Goal: Information Seeking & Learning: Learn about a topic

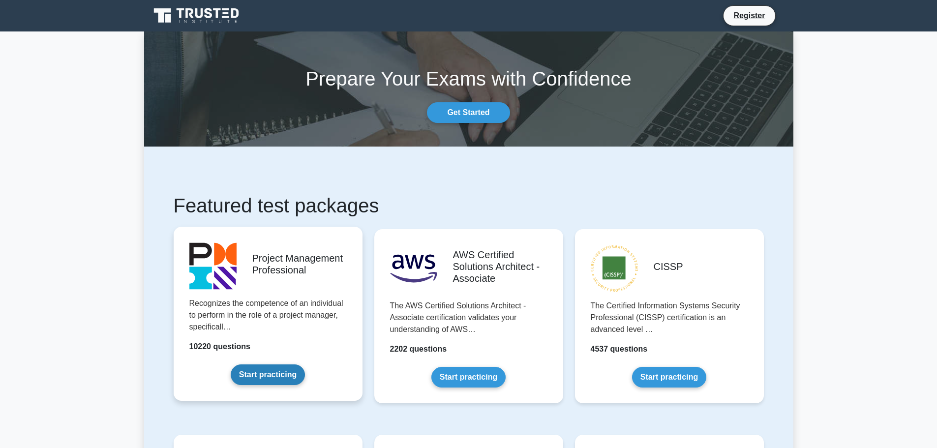
click at [278, 377] on link "Start practicing" at bounding box center [268, 375] width 74 height 21
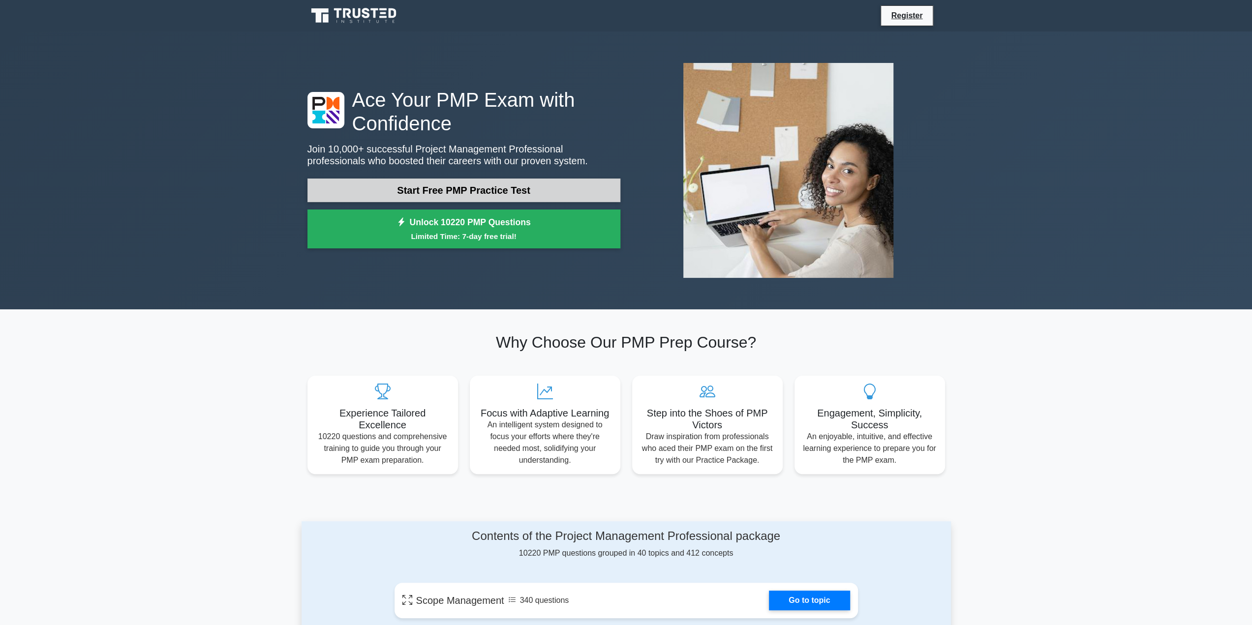
click at [571, 189] on link "Start Free PMP Practice Test" at bounding box center [464, 191] width 313 height 24
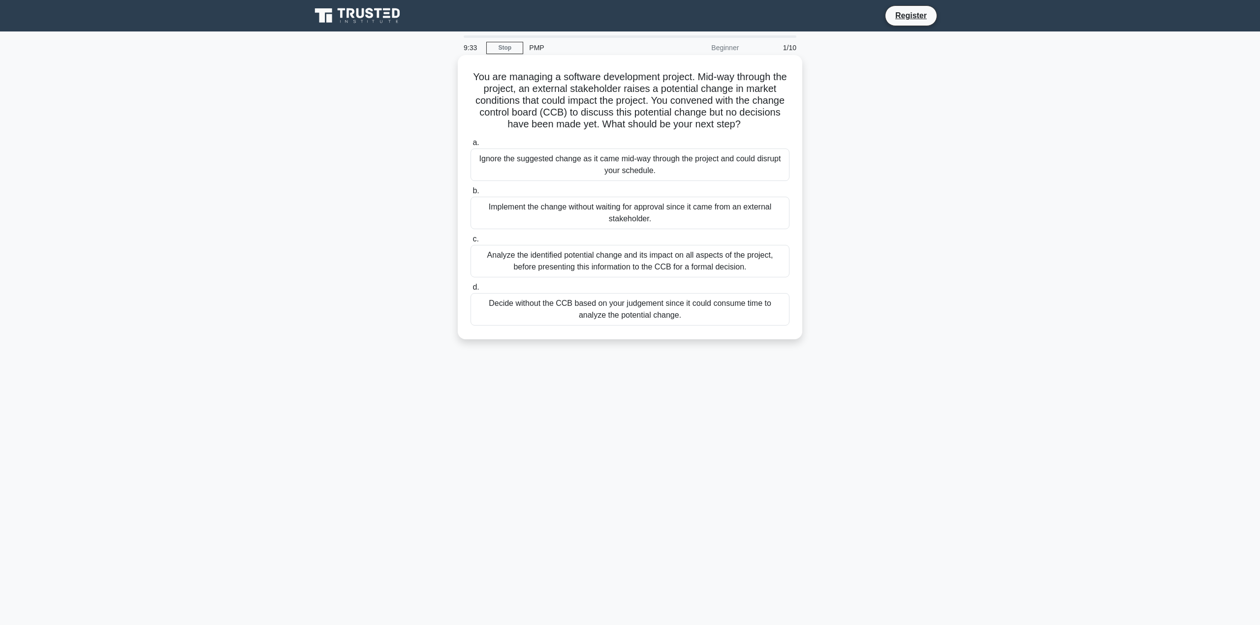
click at [667, 262] on div "Analyze the identified potential change and its impact on all aspects of the pr…" at bounding box center [629, 261] width 319 height 32
click at [470, 243] on input "c. Analyze the identified potential change and its impact on all aspects of the…" at bounding box center [470, 239] width 0 height 6
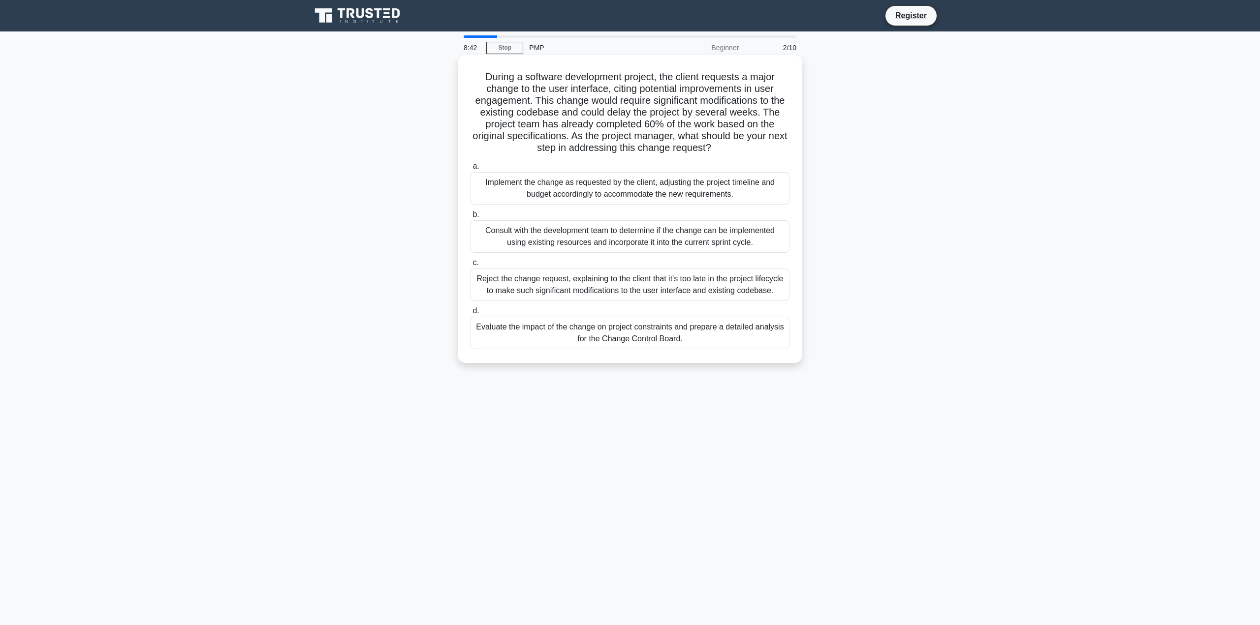
click at [702, 334] on div "Evaluate the impact of the change on project constraints and prepare a detailed…" at bounding box center [629, 333] width 319 height 32
click at [470, 314] on input "d. Evaluate the impact of the change on project constraints and prepare a detai…" at bounding box center [470, 311] width 0 height 6
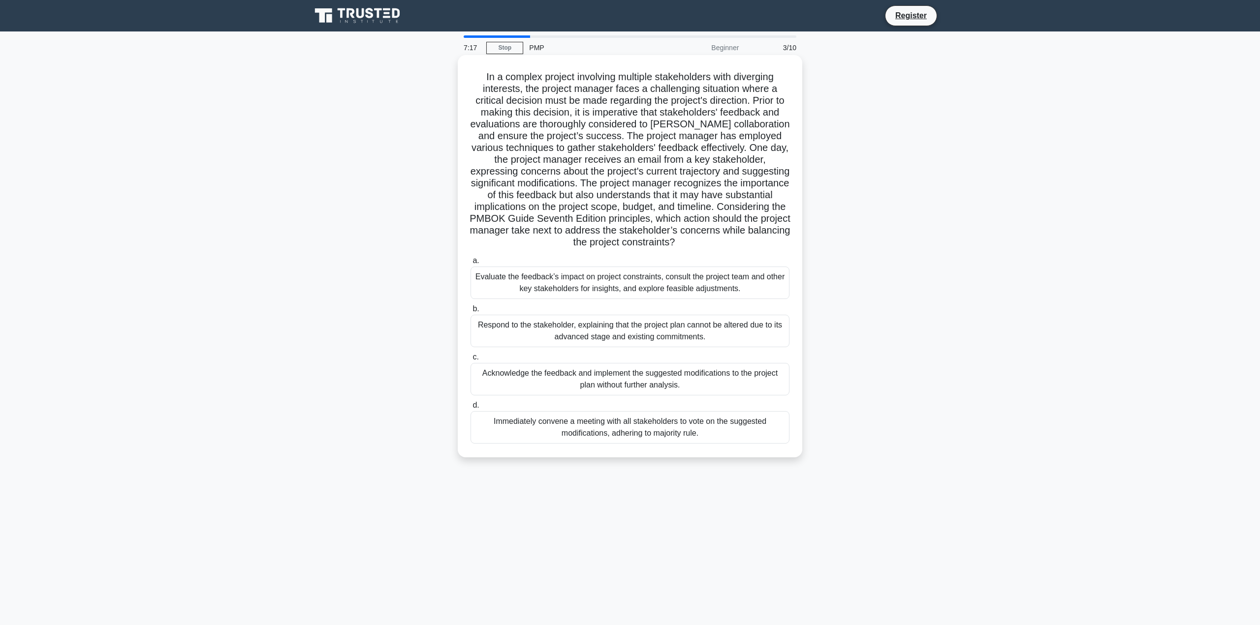
click at [746, 288] on div "Evaluate the feedback’s impact on project constraints, consult the project team…" at bounding box center [629, 283] width 319 height 32
click at [470, 264] on input "a. Evaluate the feedback’s impact on project constraints, consult the project t…" at bounding box center [470, 261] width 0 height 6
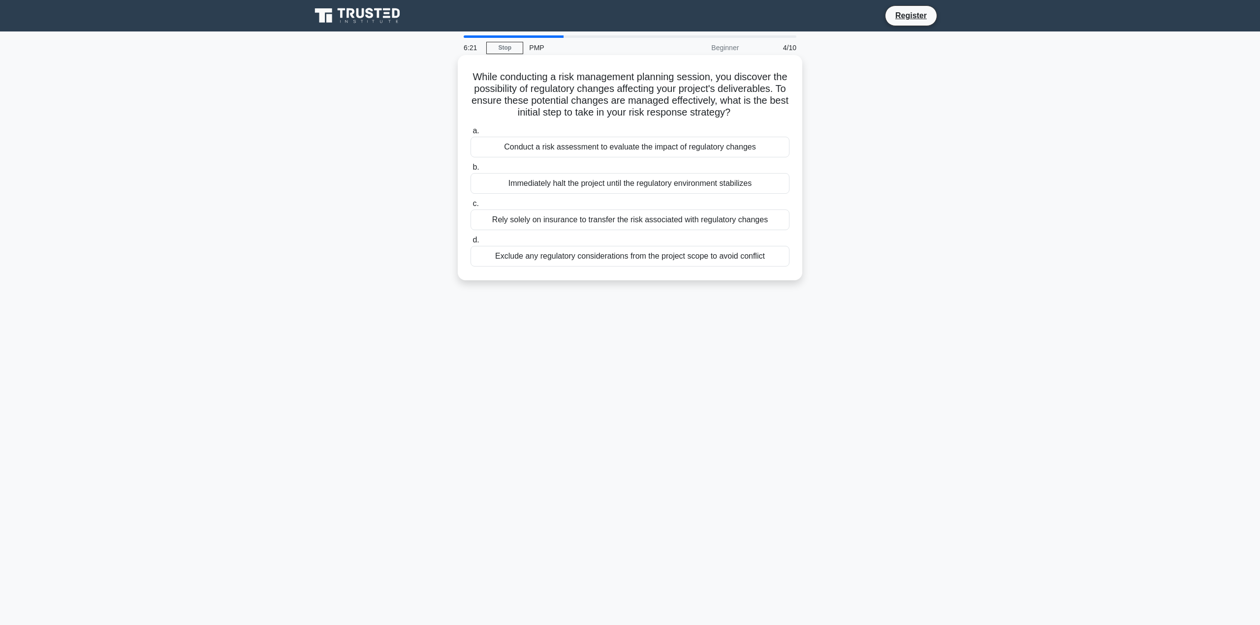
click at [673, 157] on div "Conduct a risk assessment to evaluate the impact of regulatory changes" at bounding box center [629, 147] width 319 height 21
click at [470, 134] on input "a. Conduct a risk assessment to evaluate the impact of regulatory changes" at bounding box center [470, 131] width 0 height 6
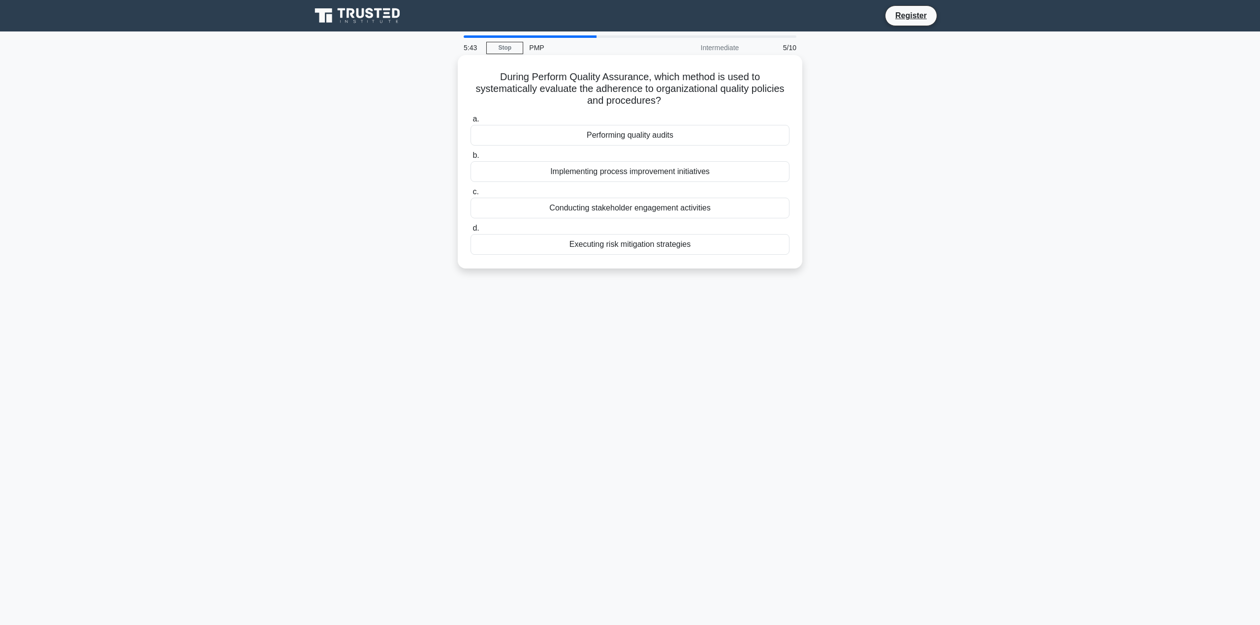
click at [683, 133] on div "Performing quality audits" at bounding box center [629, 135] width 319 height 21
click at [470, 123] on input "a. Performing quality audits" at bounding box center [470, 119] width 0 height 6
click at [655, 136] on div "To ensure consensus among stakeholders on the project scope." at bounding box center [629, 135] width 319 height 21
click at [470, 123] on input "a. To ensure consensus among stakeholders on the project scope." at bounding box center [470, 119] width 0 height 6
click at [720, 136] on div "Evaluation criteria focusing on the vendor's experience and qualifications" at bounding box center [629, 135] width 319 height 21
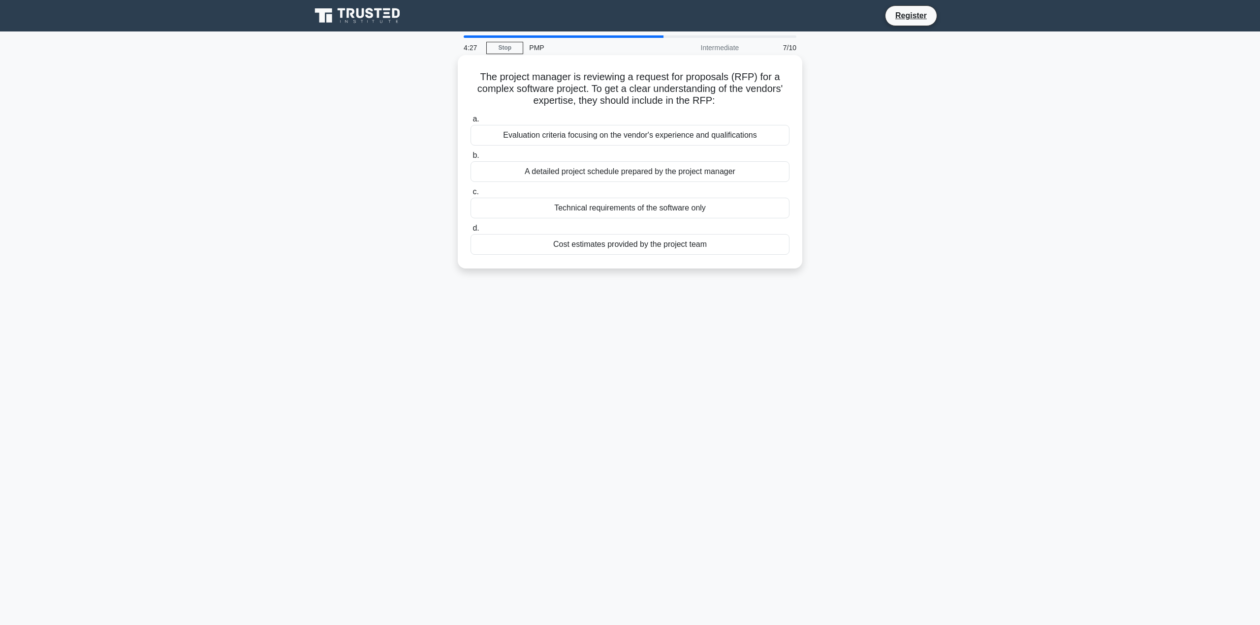
click at [470, 123] on input "a. Evaluation criteria focusing on the vendor's experience and qualifications" at bounding box center [470, 119] width 0 height 6
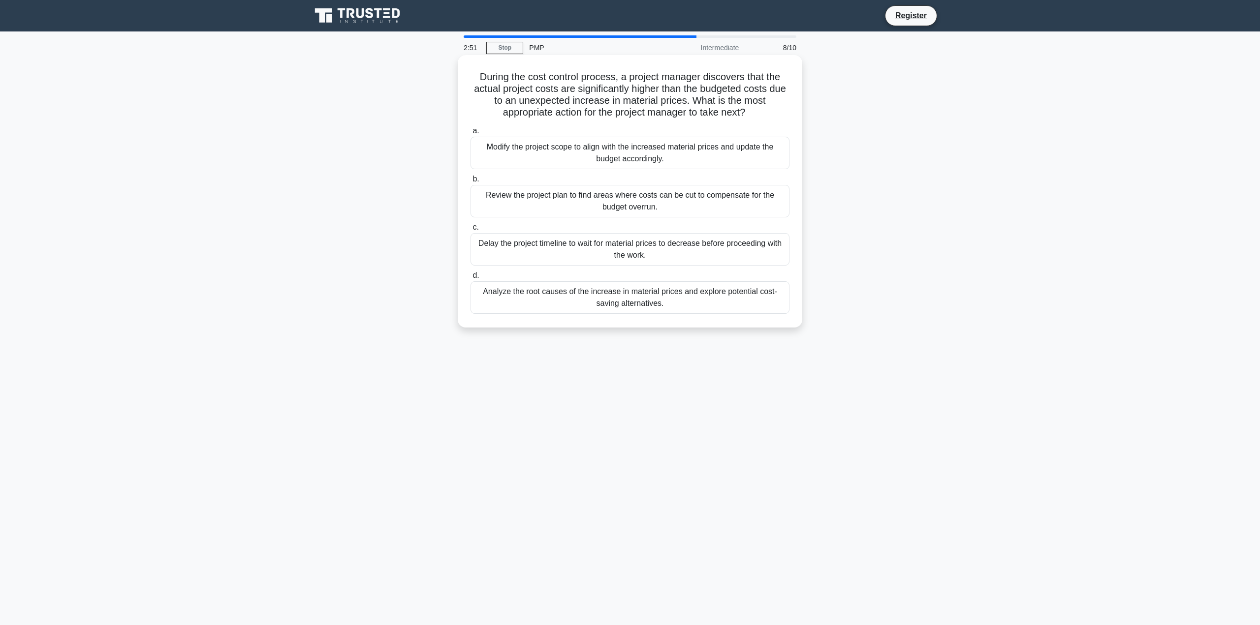
click at [674, 300] on div "Analyze the root causes of the increase in material prices and explore potentia…" at bounding box center [629, 297] width 319 height 32
click at [470, 279] on input "d. Analyze the root causes of the increase in material prices and explore poten…" at bounding box center [470, 276] width 0 height 6
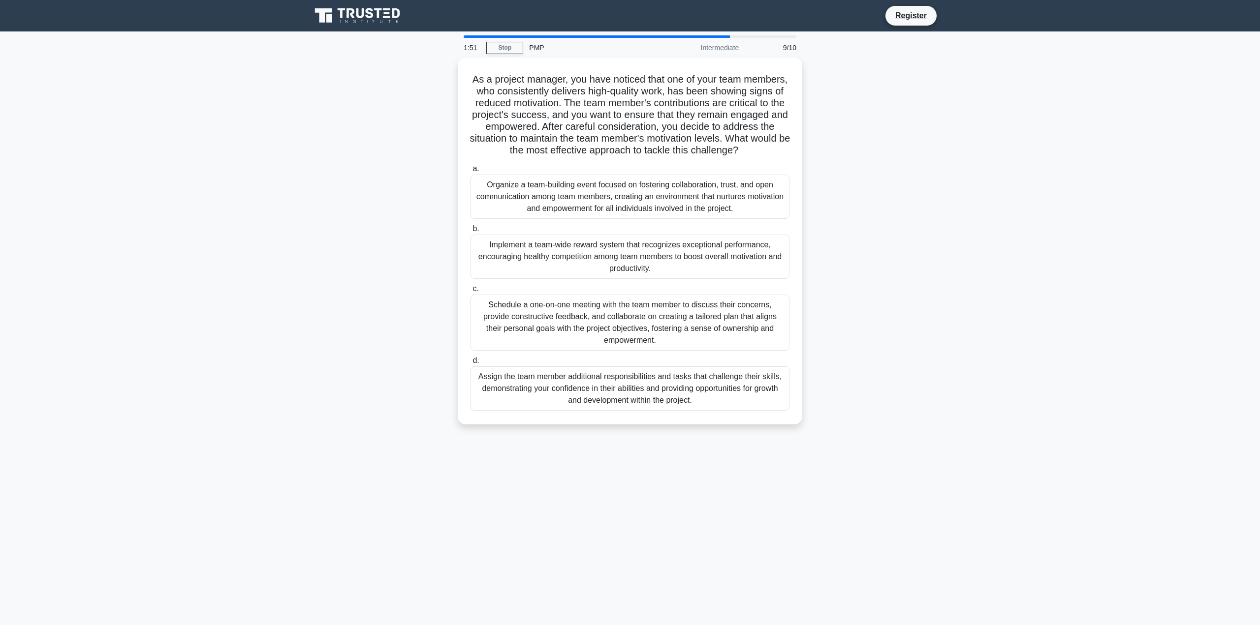
click at [701, 342] on div "Schedule a one-on-one meeting with the team member to discuss their concerns, p…" at bounding box center [629, 323] width 319 height 56
click at [470, 292] on input "c. Schedule a one-on-one meeting with the team member to discuss their concerns…" at bounding box center [470, 289] width 0 height 6
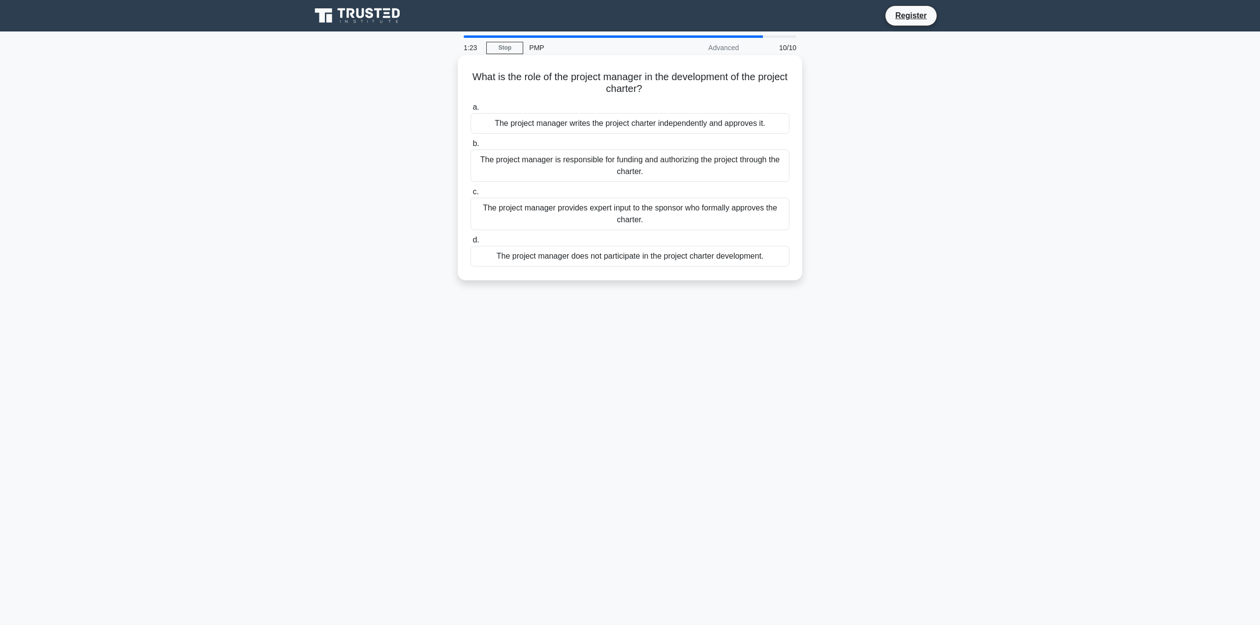
click at [743, 216] on div "The project manager provides expert input to the sponsor who formally approves …" at bounding box center [629, 214] width 319 height 32
click at [470, 195] on input "c. The project manager provides expert input to the sponsor who formally approv…" at bounding box center [470, 192] width 0 height 6
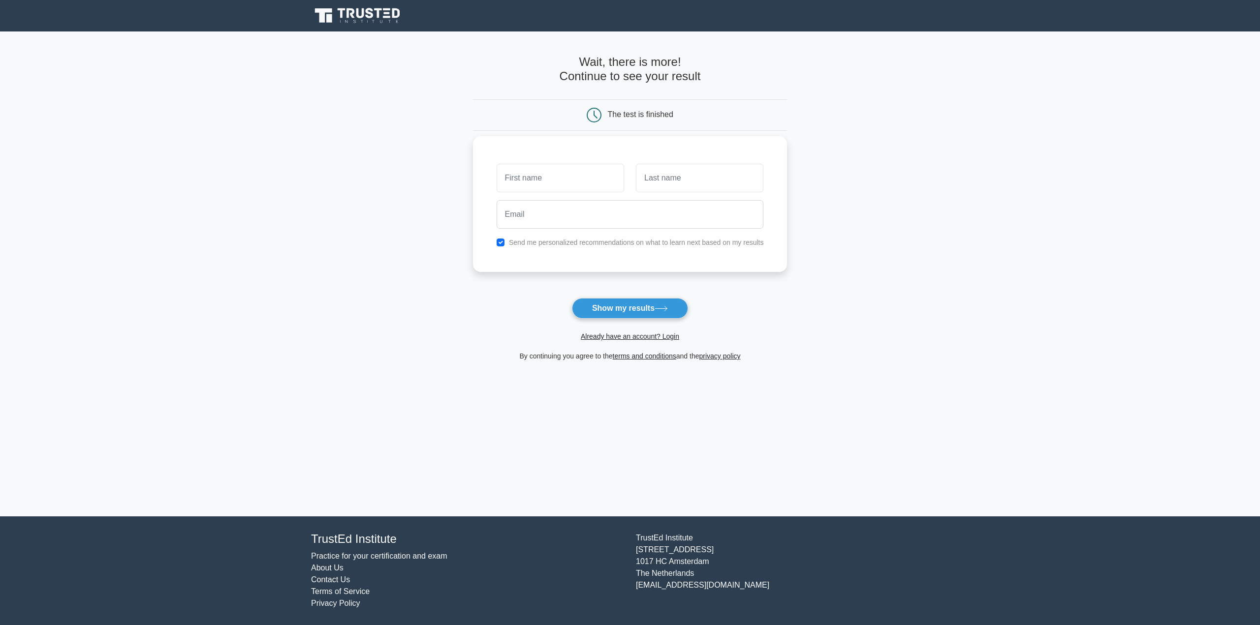
click at [580, 173] on input "text" at bounding box center [560, 178] width 127 height 29
type input "w"
click at [682, 183] on input "text" at bounding box center [699, 178] width 127 height 29
type input "m"
click at [639, 216] on input "email" at bounding box center [630, 214] width 267 height 29
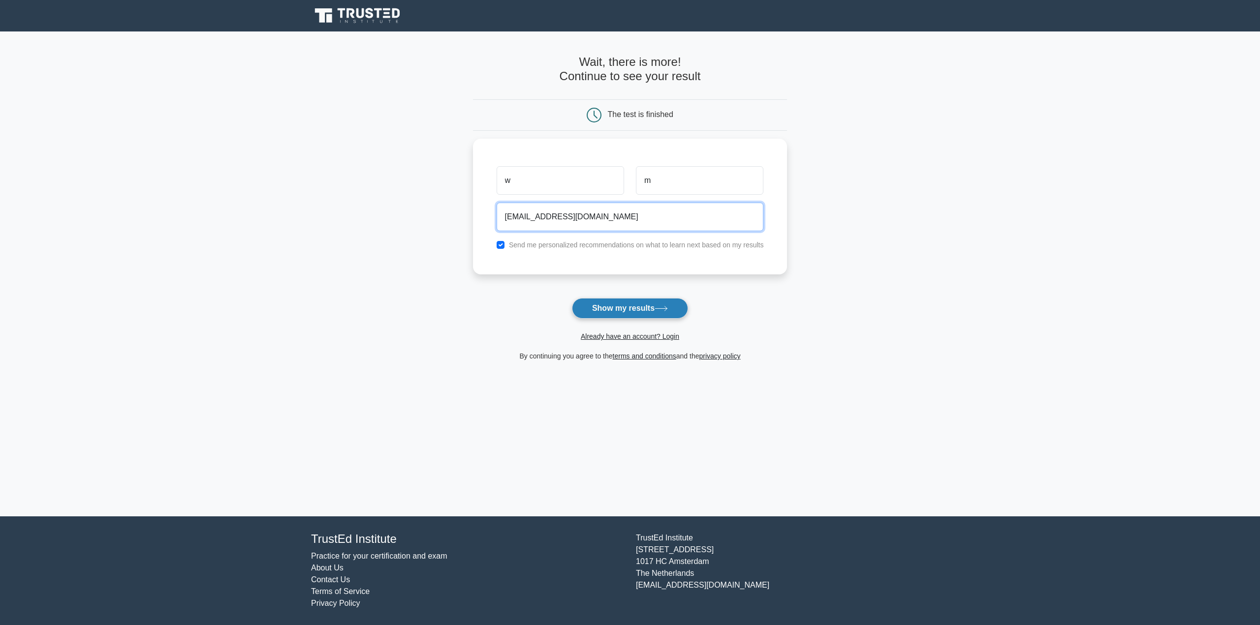
type input "wanjirumungai@yahoo.com"
click at [629, 308] on button "Show my results" at bounding box center [630, 308] width 116 height 21
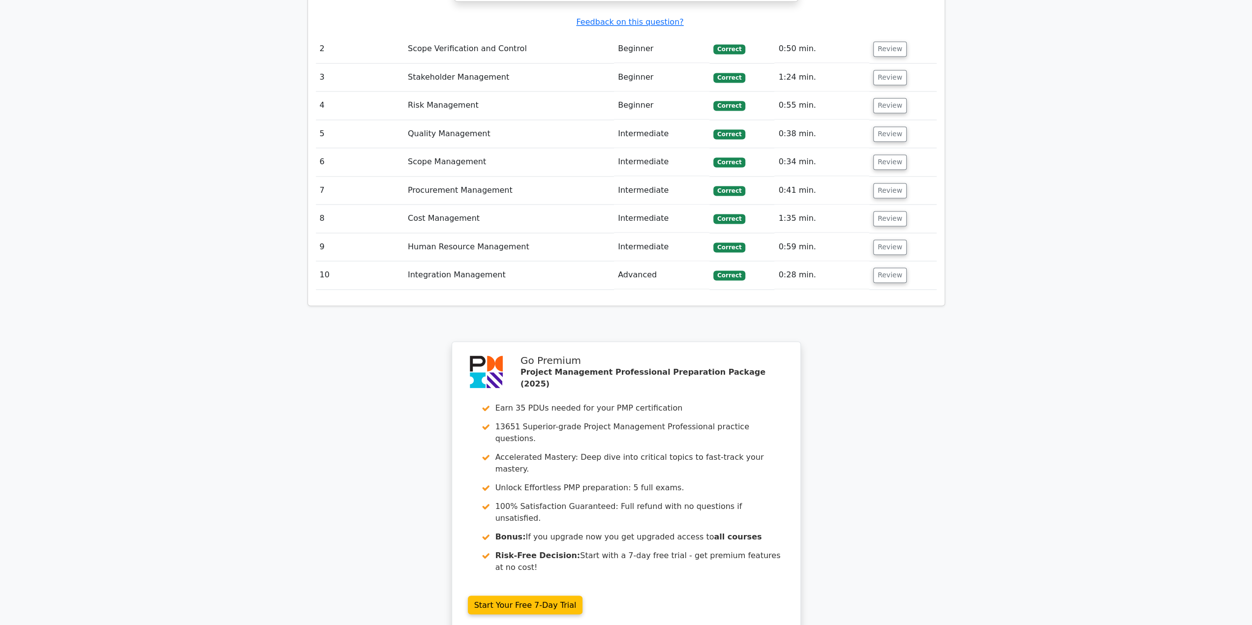
scroll to position [1633, 0]
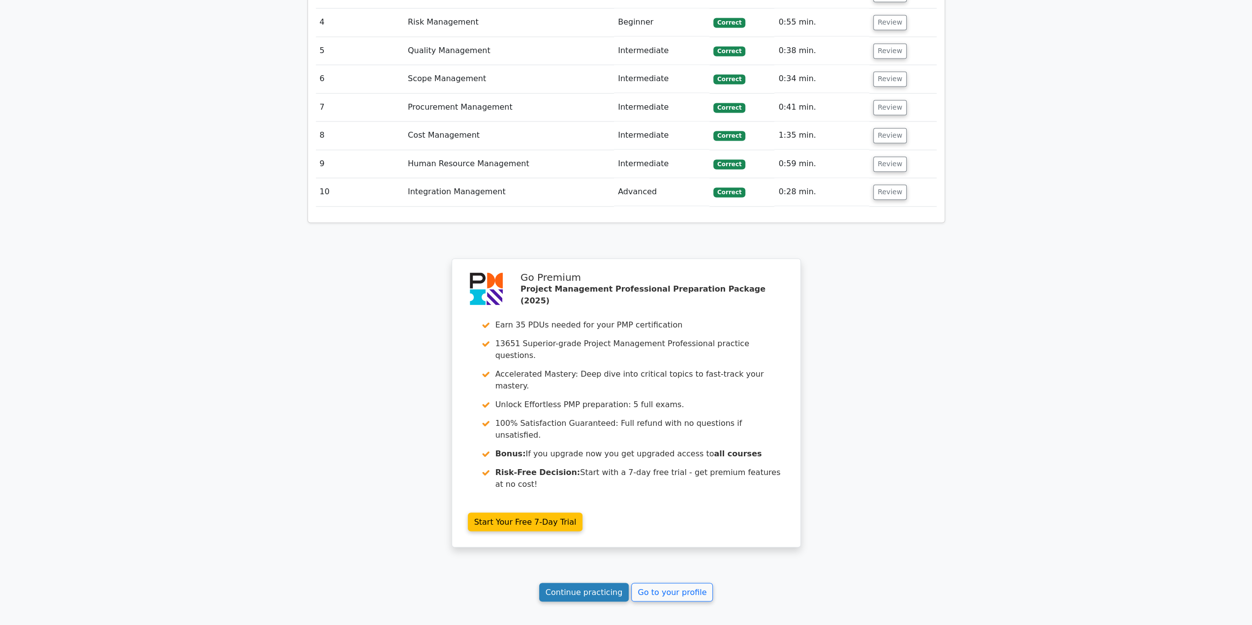
click at [588, 583] on link "Continue practicing" at bounding box center [584, 592] width 90 height 19
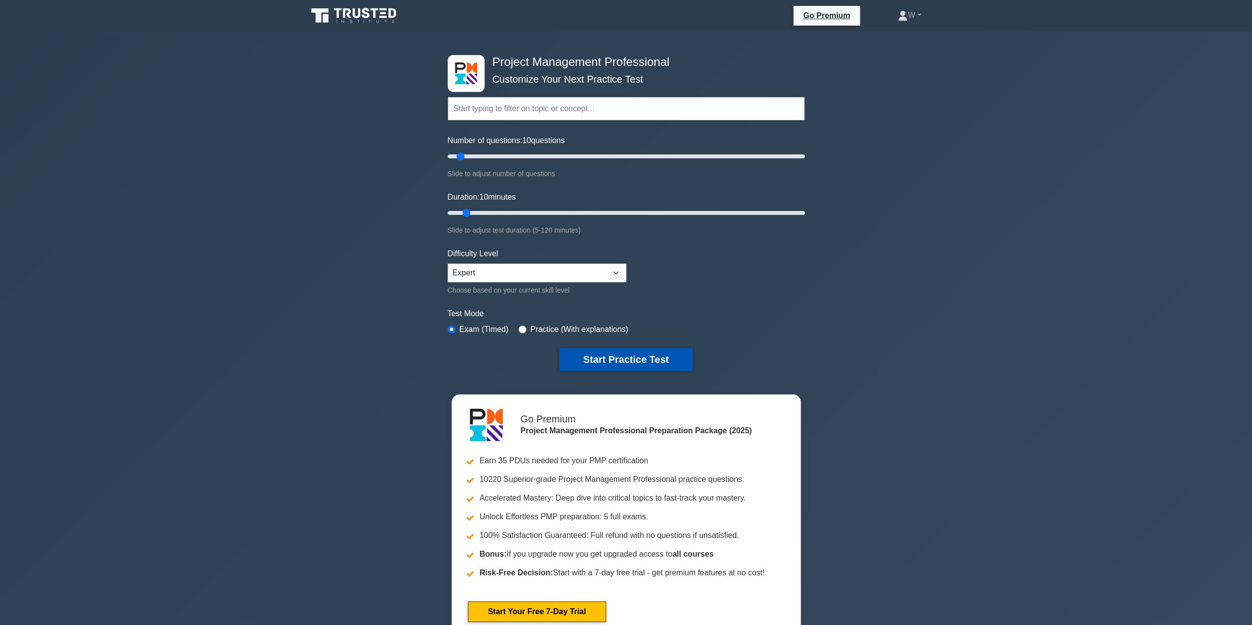
click at [628, 353] on button "Start Practice Test" at bounding box center [625, 359] width 133 height 23
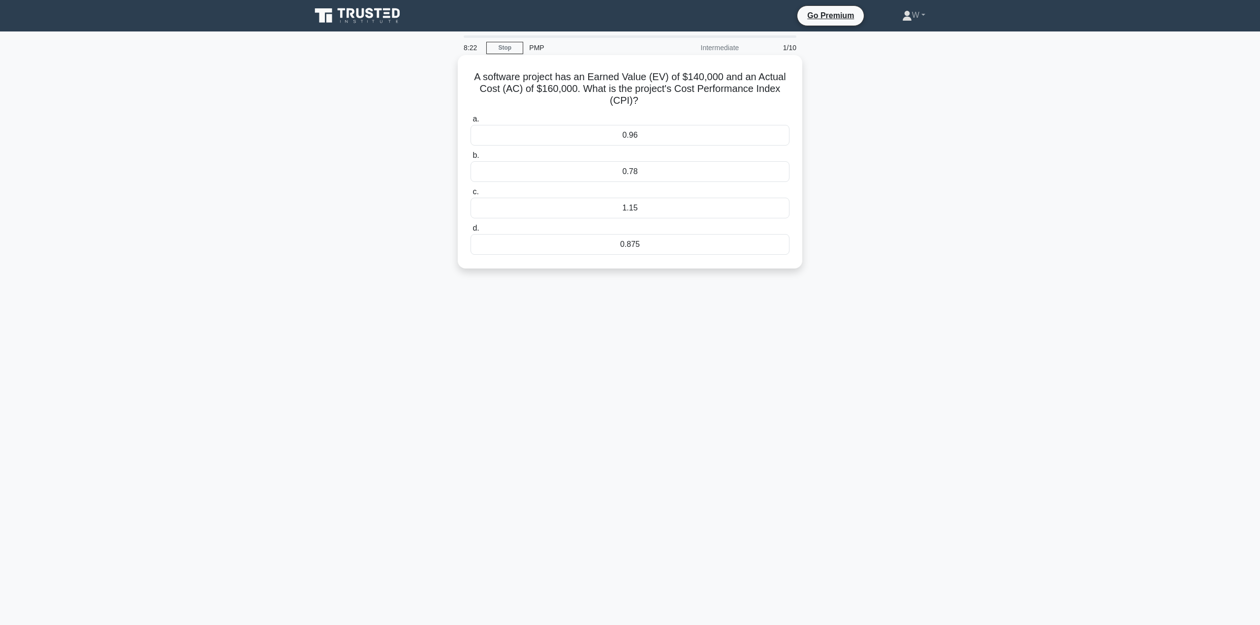
click at [632, 248] on div "0.875" at bounding box center [629, 244] width 319 height 21
click at [470, 232] on input "d. 0.875" at bounding box center [470, 228] width 0 height 6
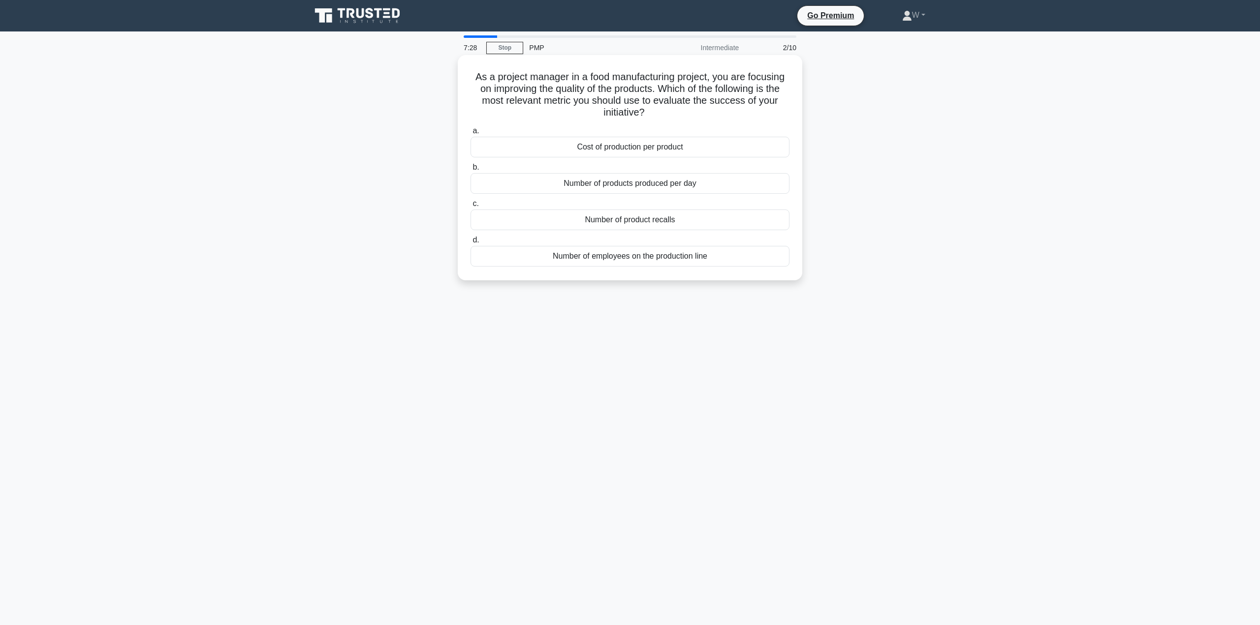
click at [659, 221] on div "Number of product recalls" at bounding box center [629, 220] width 319 height 21
click at [470, 207] on input "c. Number of product recalls" at bounding box center [470, 204] width 0 height 6
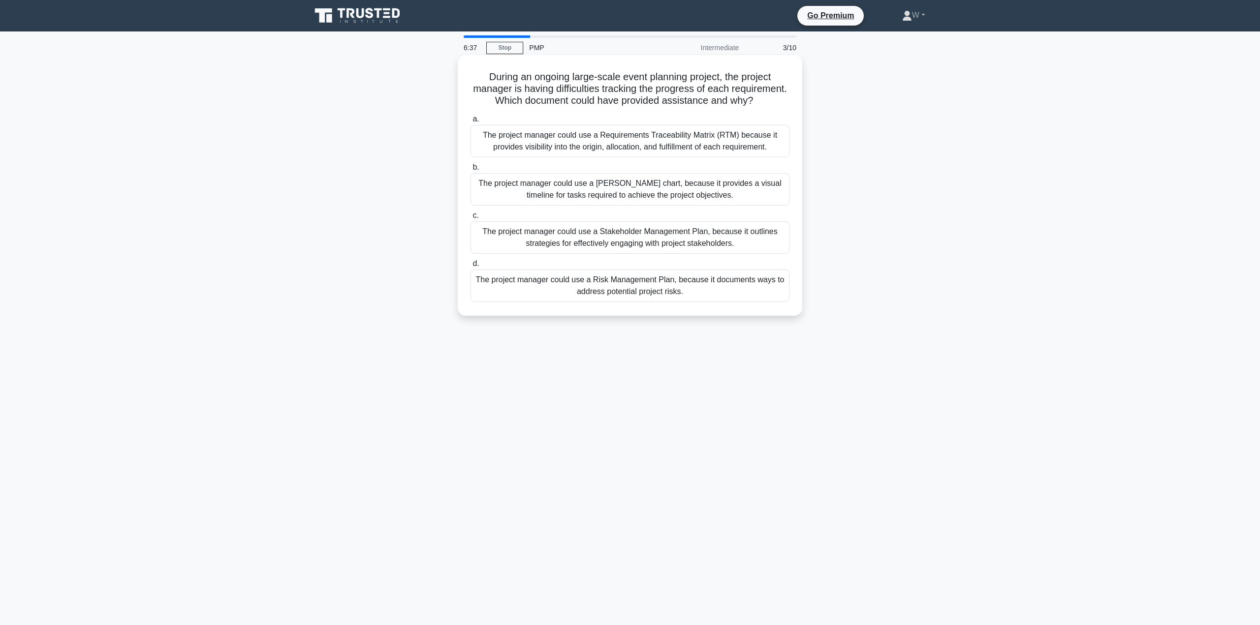
click at [650, 155] on div "The project manager could use a Requirements Traceability Matrix (RTM) because …" at bounding box center [629, 141] width 319 height 32
click at [470, 123] on input "a. The project manager could use a Requirements Traceability Matrix (RTM) becau…" at bounding box center [470, 119] width 0 height 6
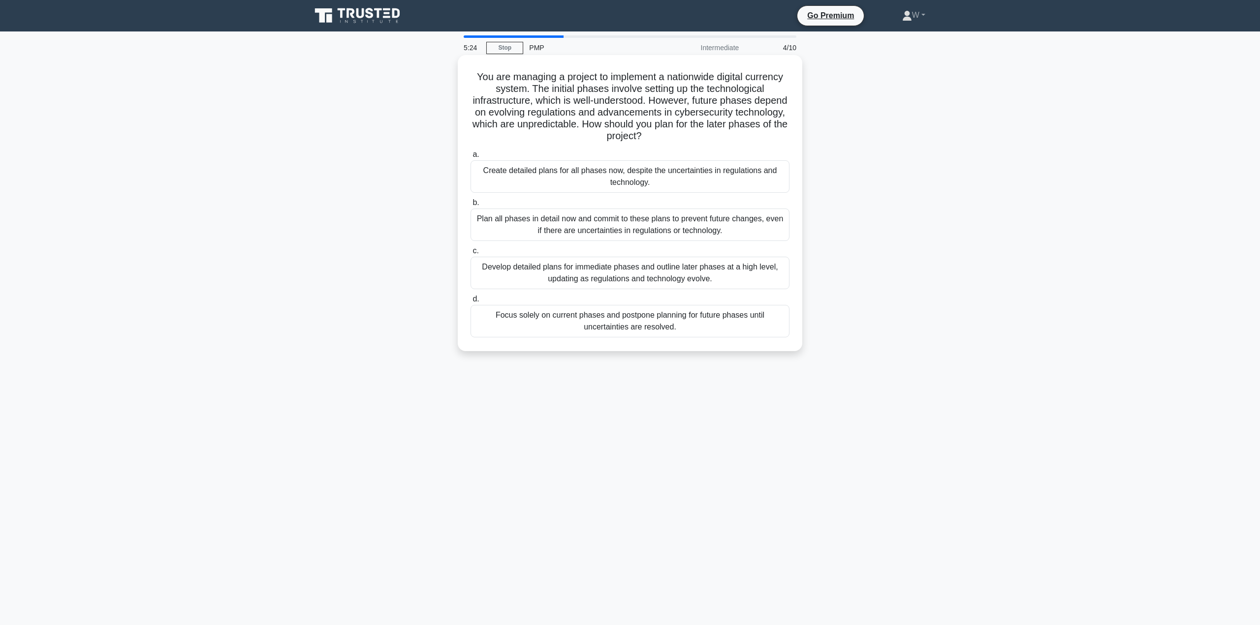
click at [671, 274] on div "Develop detailed plans for immediate phases and outline later phases at a high …" at bounding box center [629, 273] width 319 height 32
click at [470, 254] on input "c. Develop detailed plans for immediate phases and outline later phases at a hi…" at bounding box center [470, 251] width 0 height 6
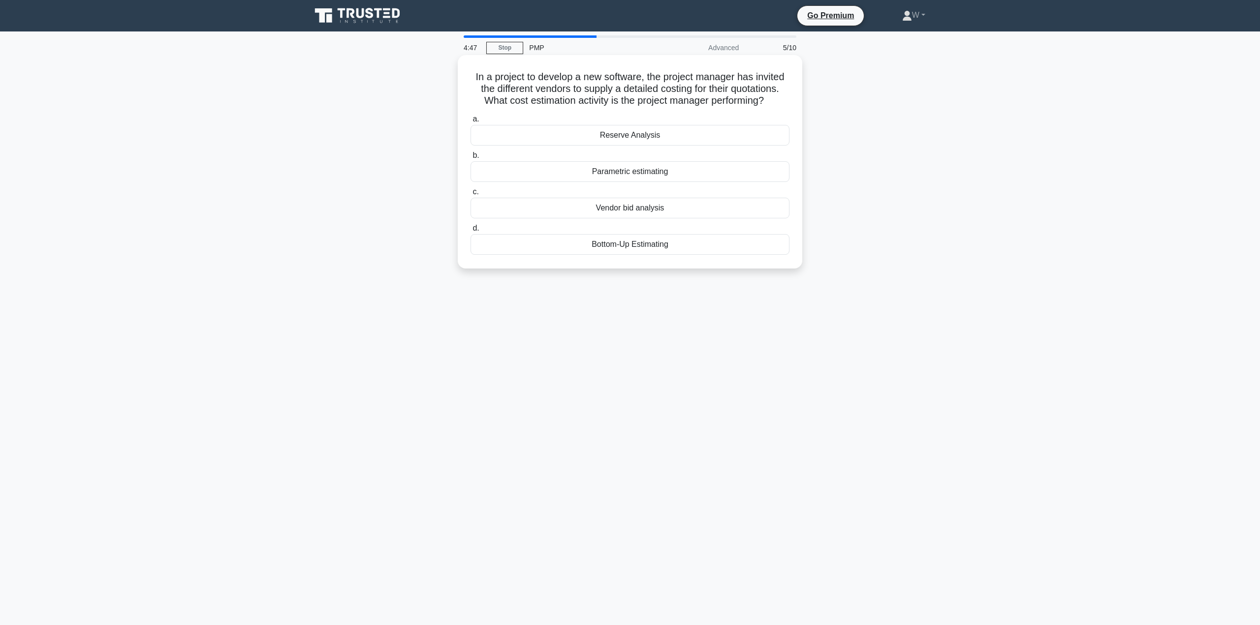
click at [637, 211] on div "Vendor bid analysis" at bounding box center [629, 208] width 319 height 21
click at [470, 195] on input "c. Vendor bid analysis" at bounding box center [470, 192] width 0 height 6
click at [649, 138] on div "Prevention cost" at bounding box center [629, 135] width 319 height 21
click at [470, 123] on input "a. Prevention cost" at bounding box center [470, 119] width 0 height 6
click at [624, 208] on div "Autocratic Leadership" at bounding box center [629, 208] width 319 height 21
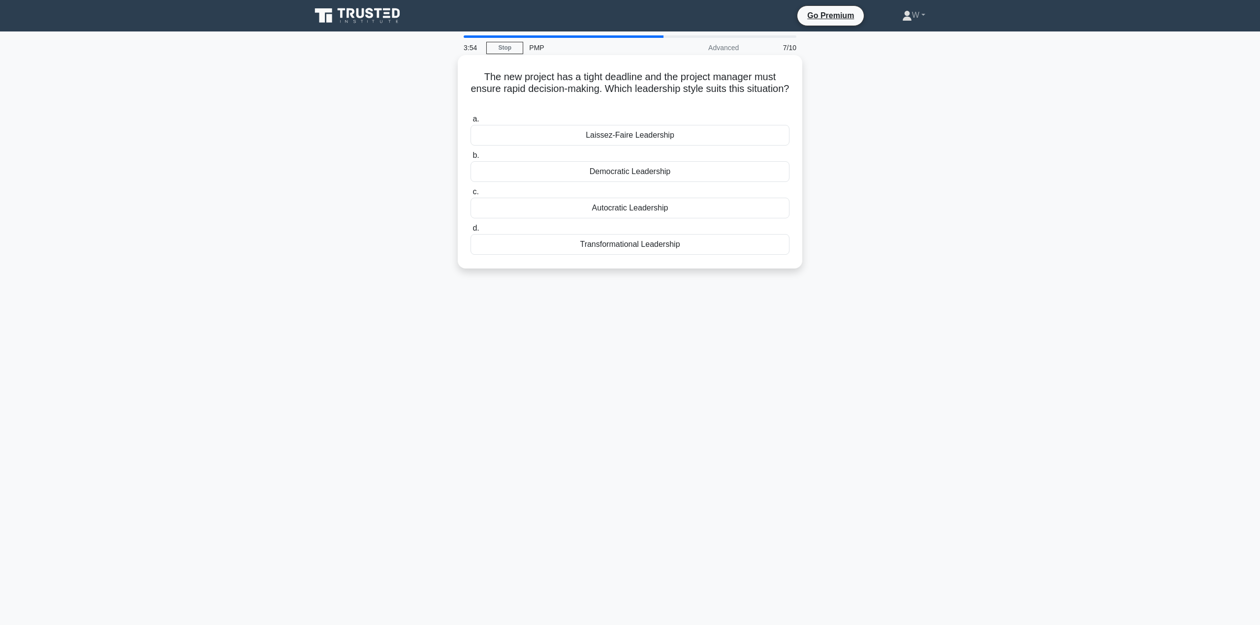
click at [470, 195] on input "c. Autocratic Leadership" at bounding box center [470, 192] width 0 height 6
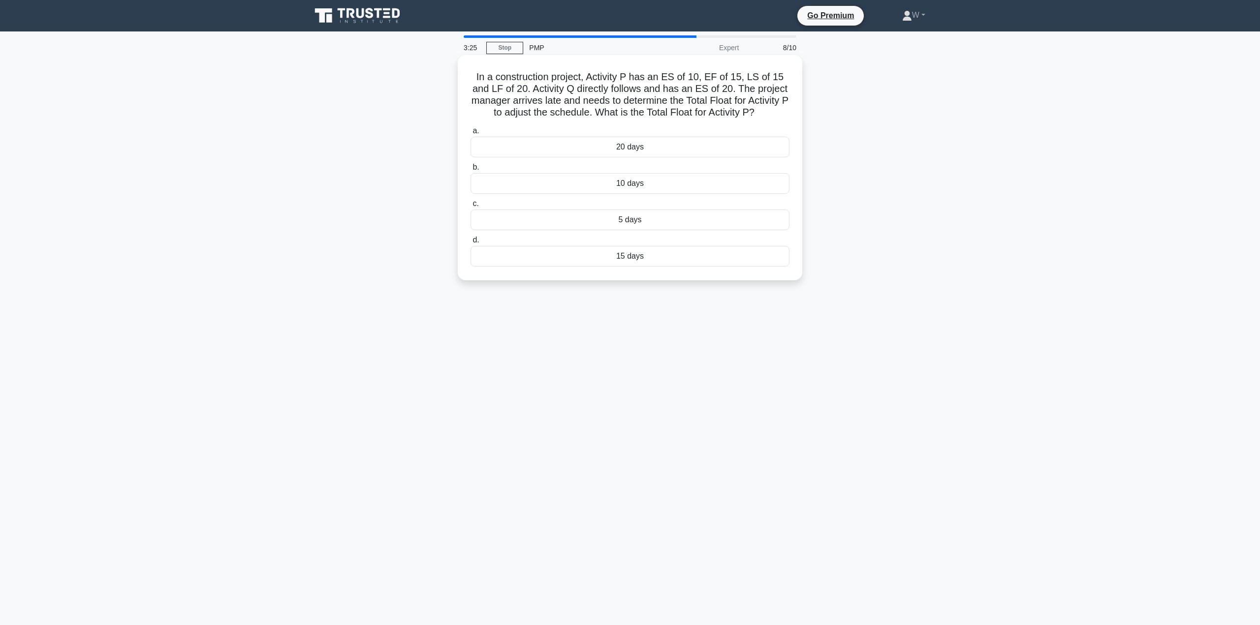
click at [633, 150] on div "20 days" at bounding box center [629, 147] width 319 height 21
click at [470, 134] on input "a. 20 days" at bounding box center [470, 131] width 0 height 6
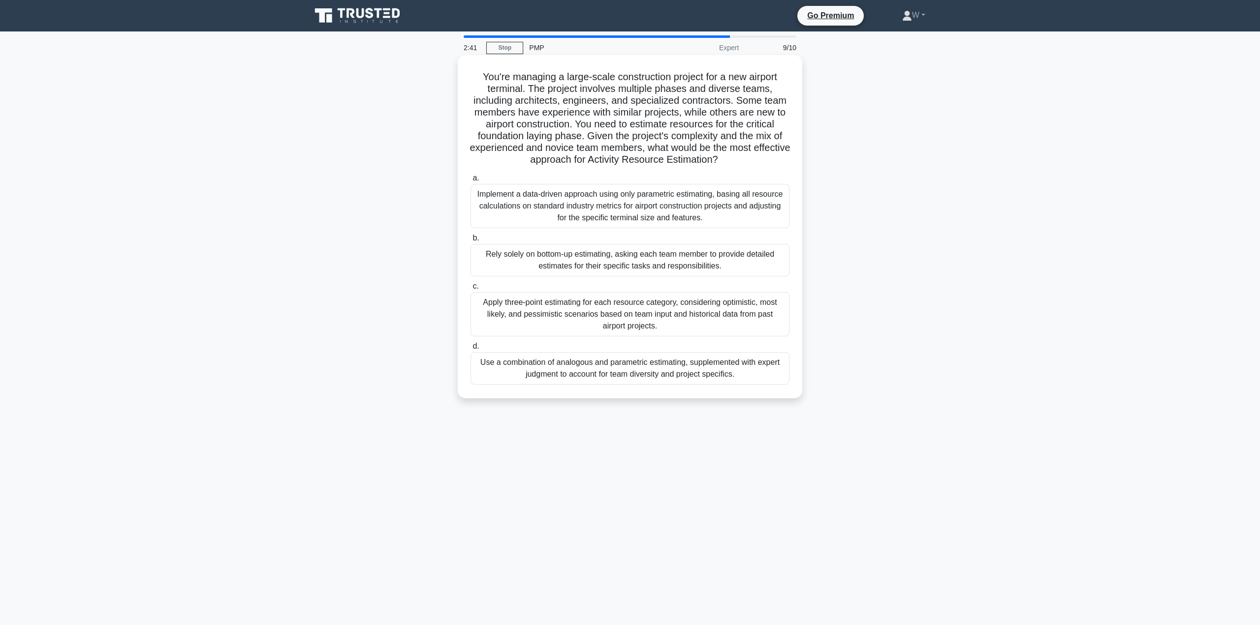
click at [689, 371] on div "Use a combination of analogous and parametric estimating, supplemented with exp…" at bounding box center [629, 368] width 319 height 32
click at [470, 350] on input "d. Use a combination of analogous and parametric estimating, supplemented with …" at bounding box center [470, 346] width 0 height 6
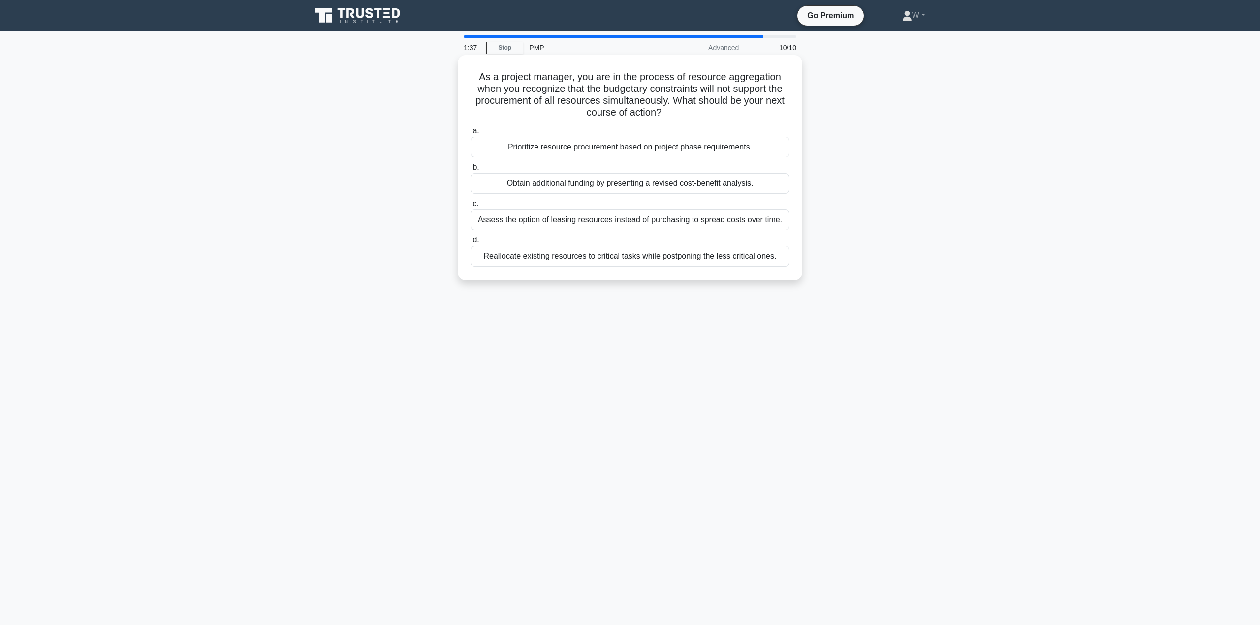
click at [732, 153] on div "Prioritize resource procurement based on project phase requirements." at bounding box center [629, 147] width 319 height 21
click at [470, 134] on input "a. Prioritize resource procurement based on project phase requirements." at bounding box center [470, 131] width 0 height 6
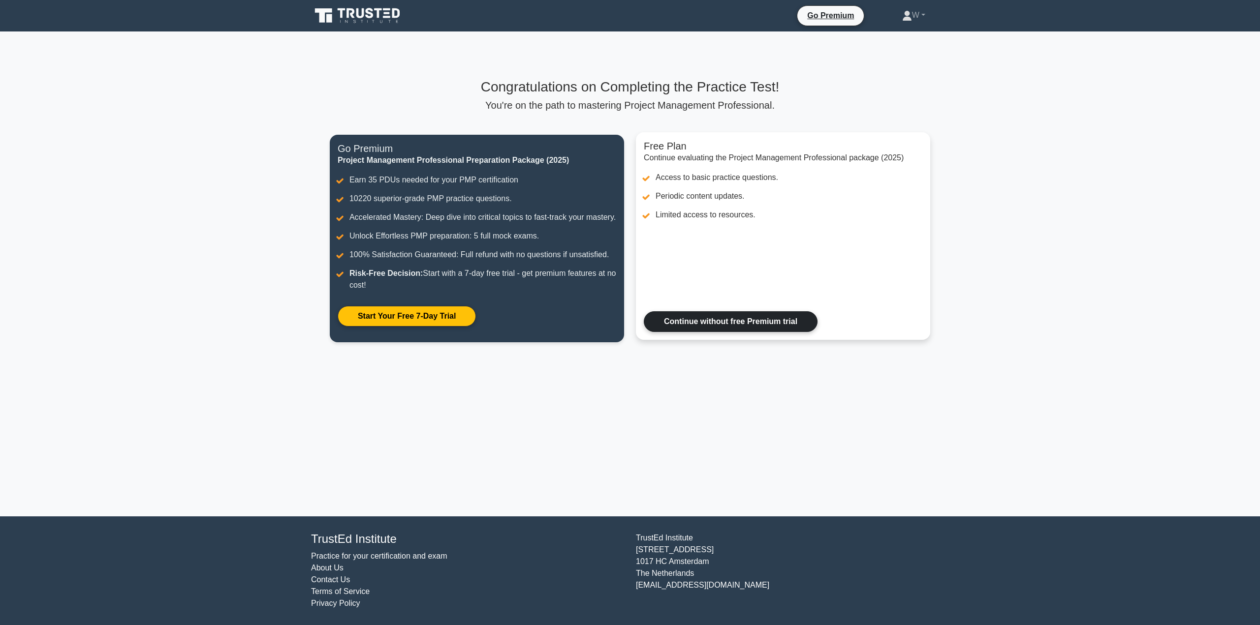
click at [770, 331] on link "Continue without free Premium trial" at bounding box center [731, 321] width 174 height 21
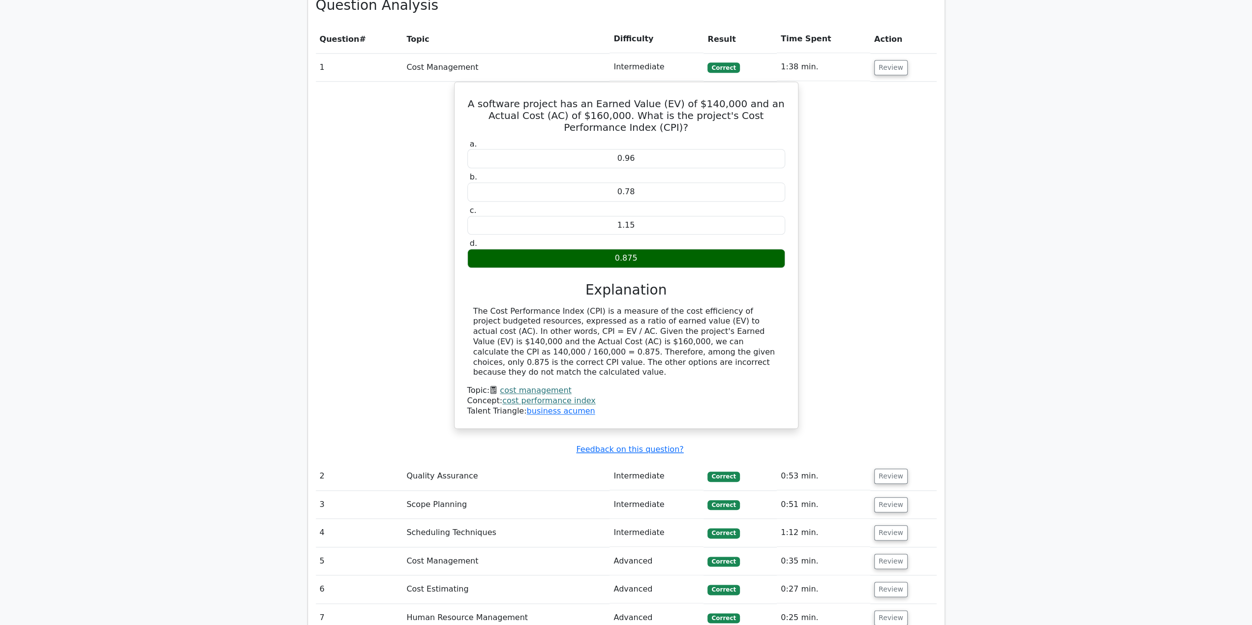
scroll to position [984, 0]
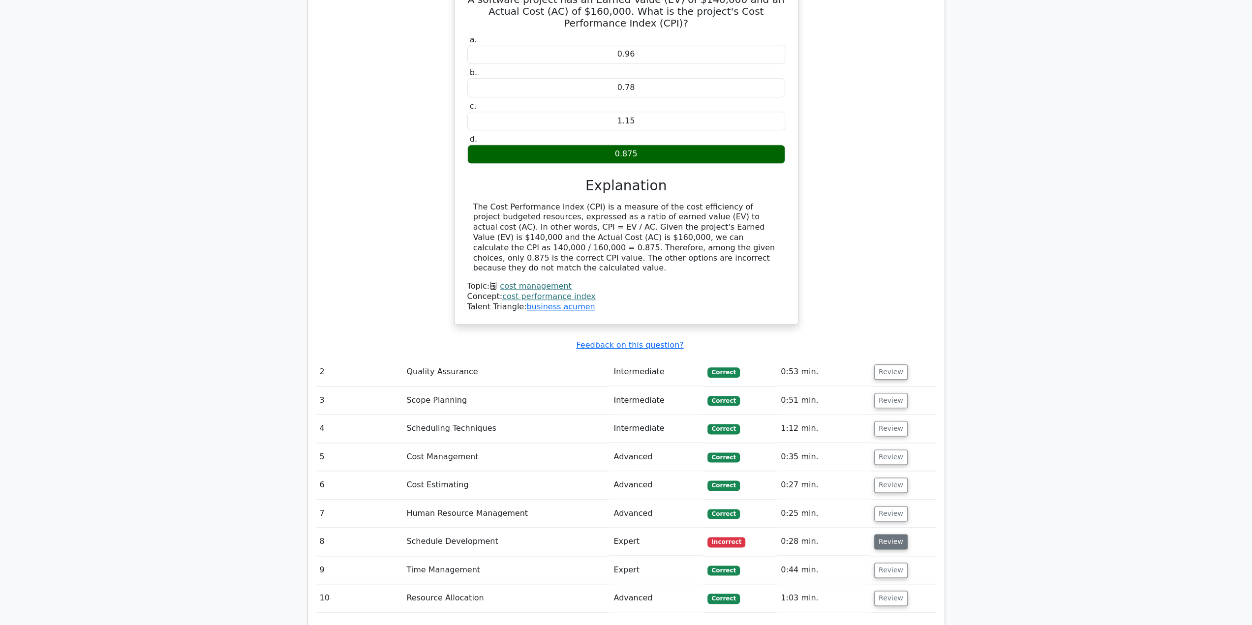
click at [894, 534] on button "Review" at bounding box center [890, 541] width 33 height 15
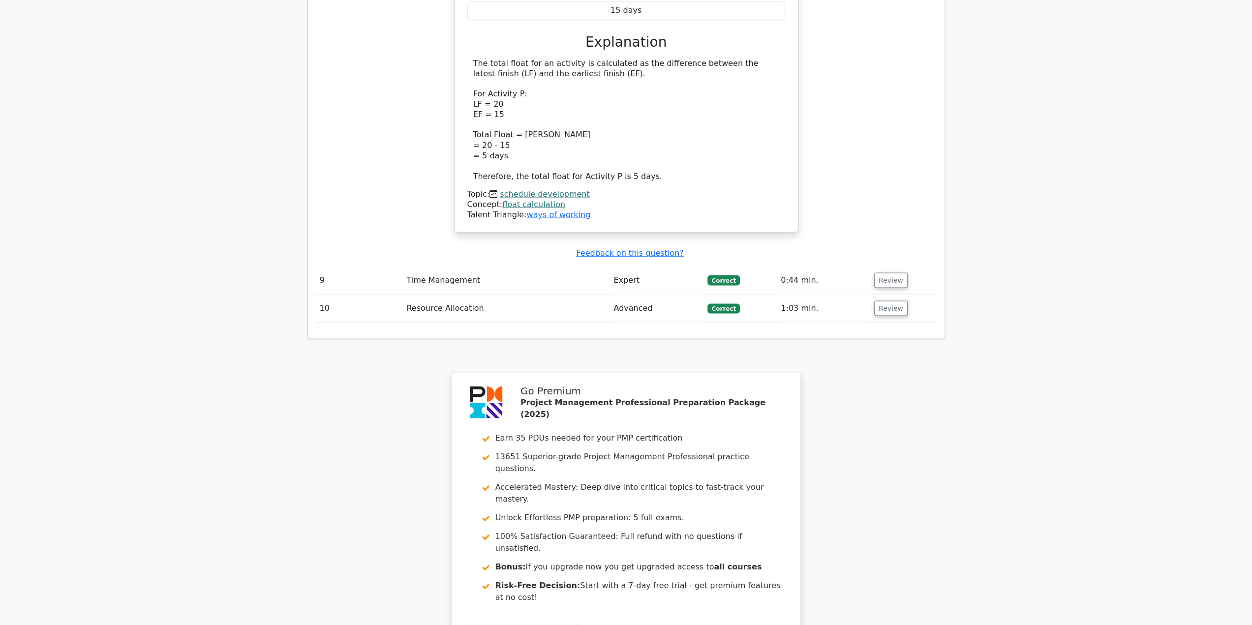
scroll to position [1847, 0]
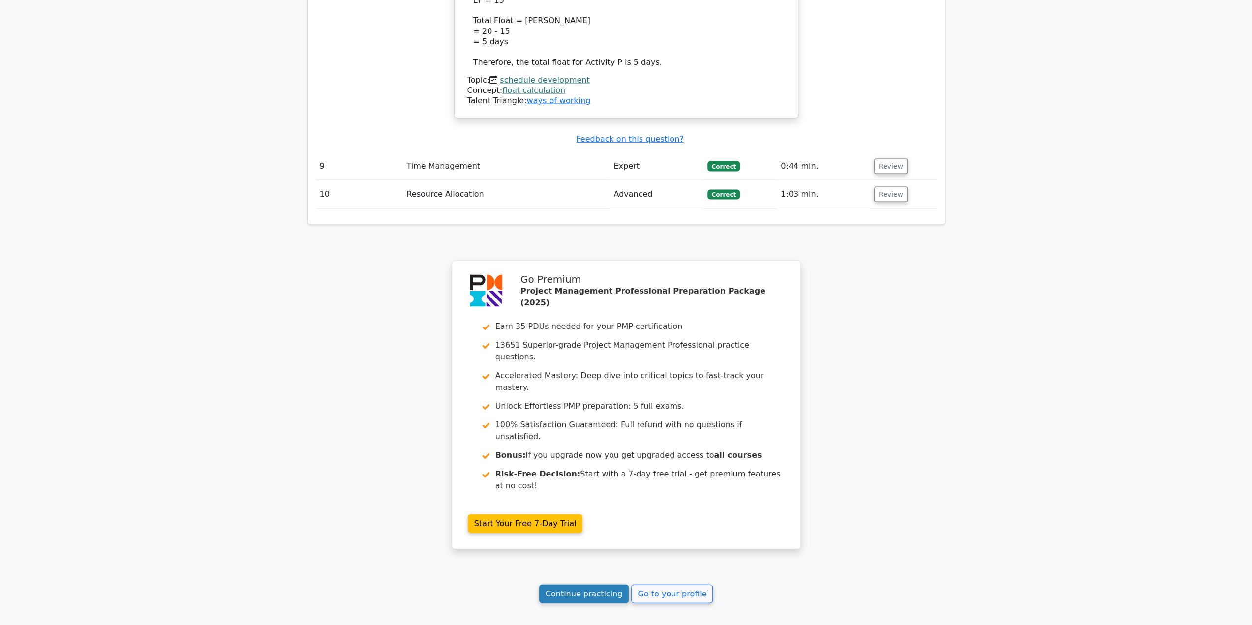
click at [599, 585] on link "Continue practicing" at bounding box center [584, 594] width 90 height 19
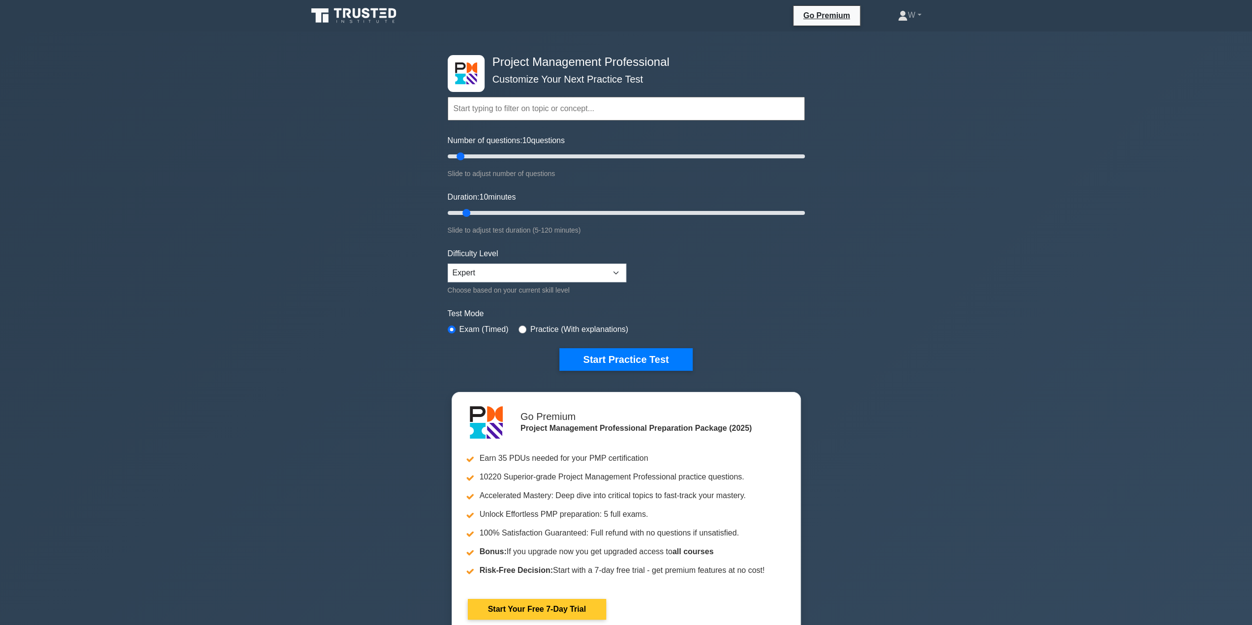
scroll to position [246, 0]
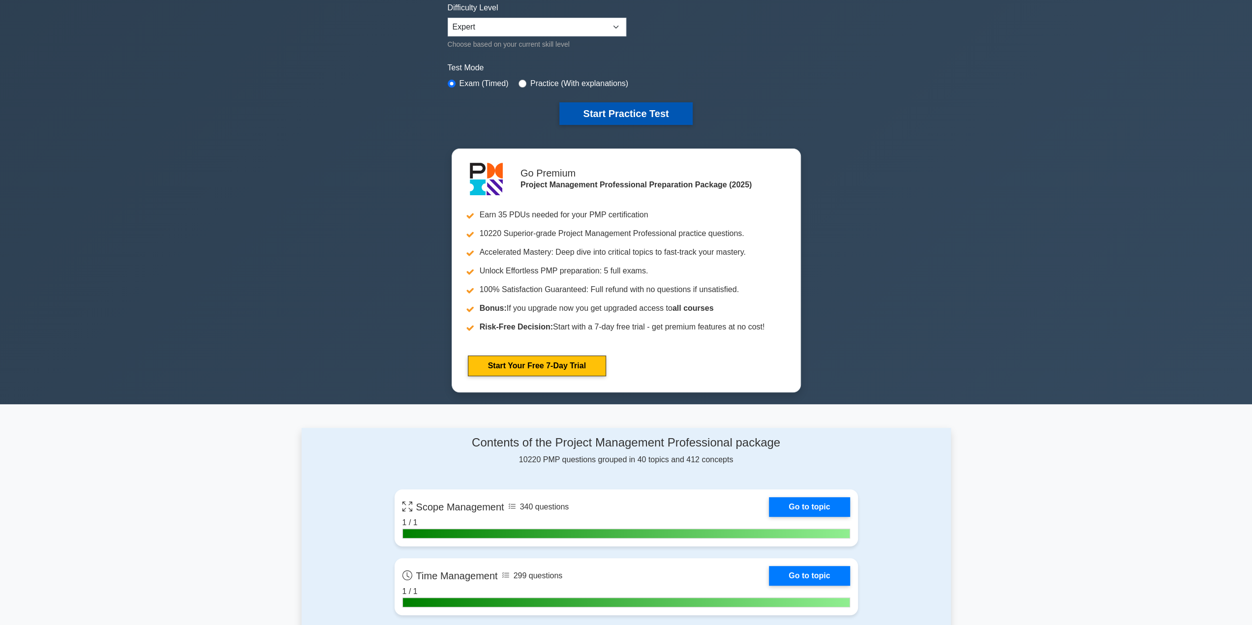
click at [662, 113] on button "Start Practice Test" at bounding box center [625, 113] width 133 height 23
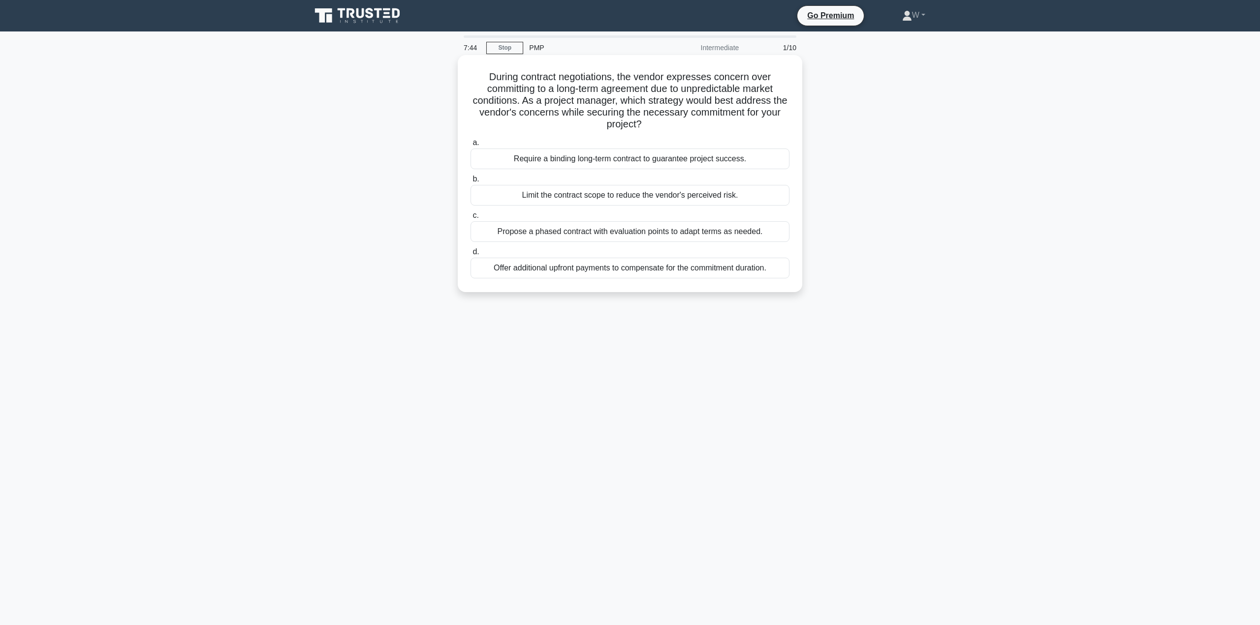
click at [652, 239] on div "Propose a phased contract with evaluation points to adapt terms as needed." at bounding box center [629, 231] width 319 height 21
click at [470, 219] on input "c. Propose a phased contract with evaluation points to adapt terms as needed." at bounding box center [470, 216] width 0 height 6
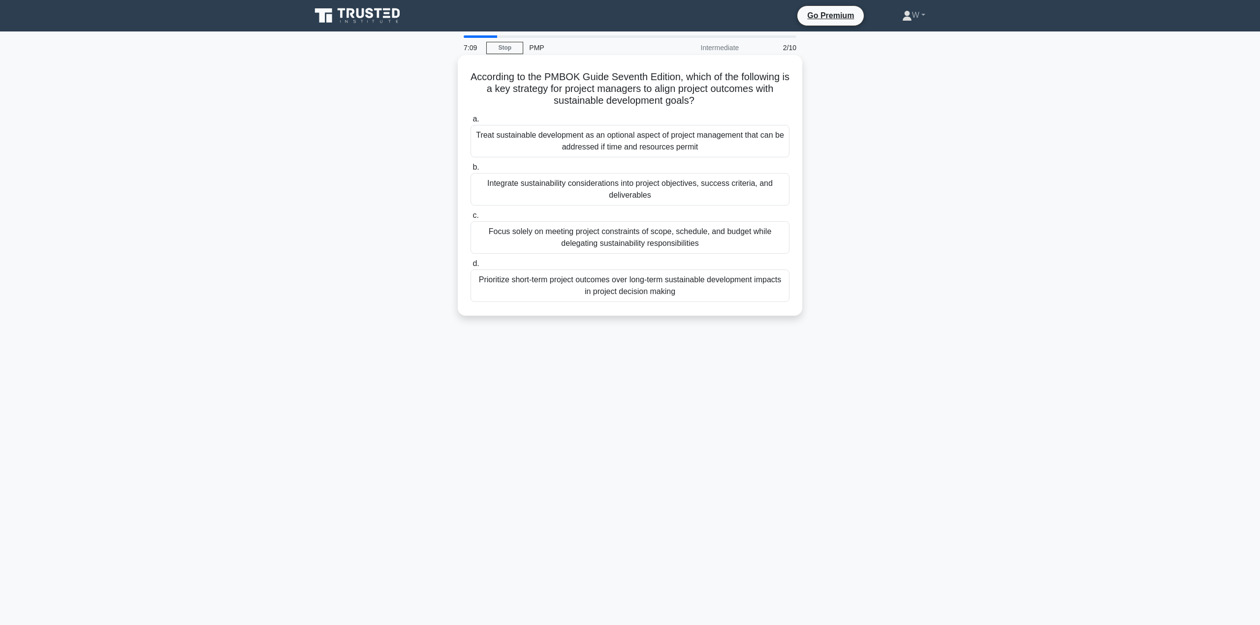
click at [708, 186] on div "Integrate sustainability considerations into project objectives, success criter…" at bounding box center [629, 189] width 319 height 32
click at [470, 171] on input "b. Integrate sustainability considerations into project objectives, success cri…" at bounding box center [470, 167] width 0 height 6
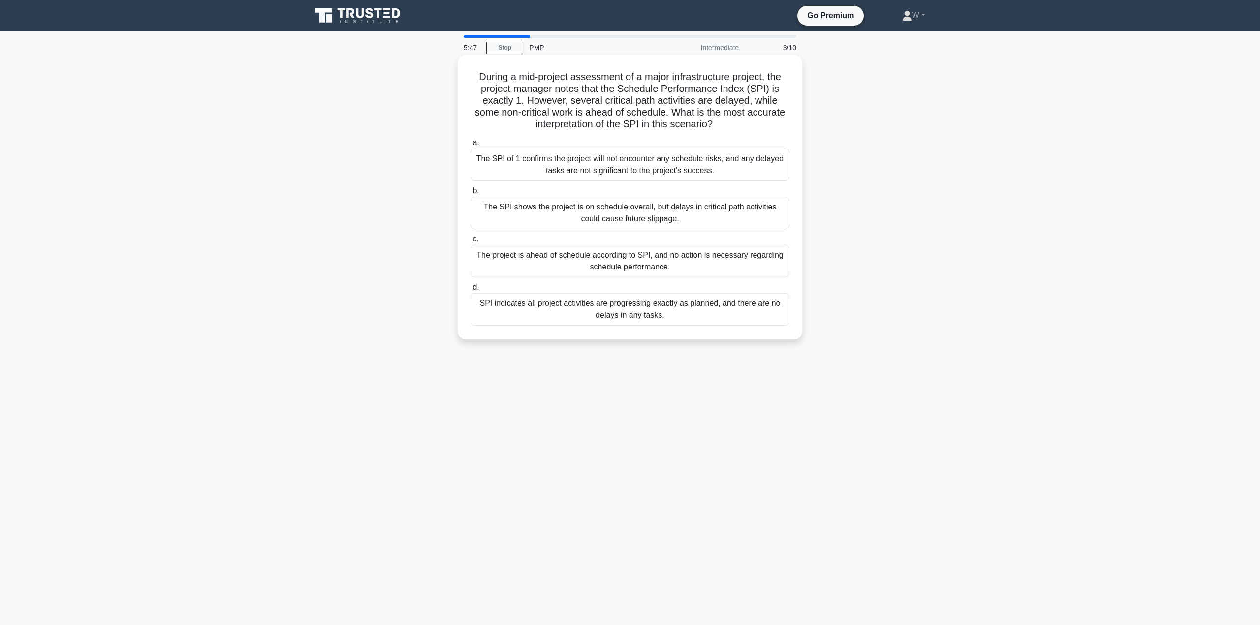
click at [731, 215] on div "The SPI shows the project is on schedule overall, but delays in critical path a…" at bounding box center [629, 213] width 319 height 32
click at [470, 194] on input "b. The SPI shows the project is on schedule overall, but delays in critical pat…" at bounding box center [470, 191] width 0 height 6
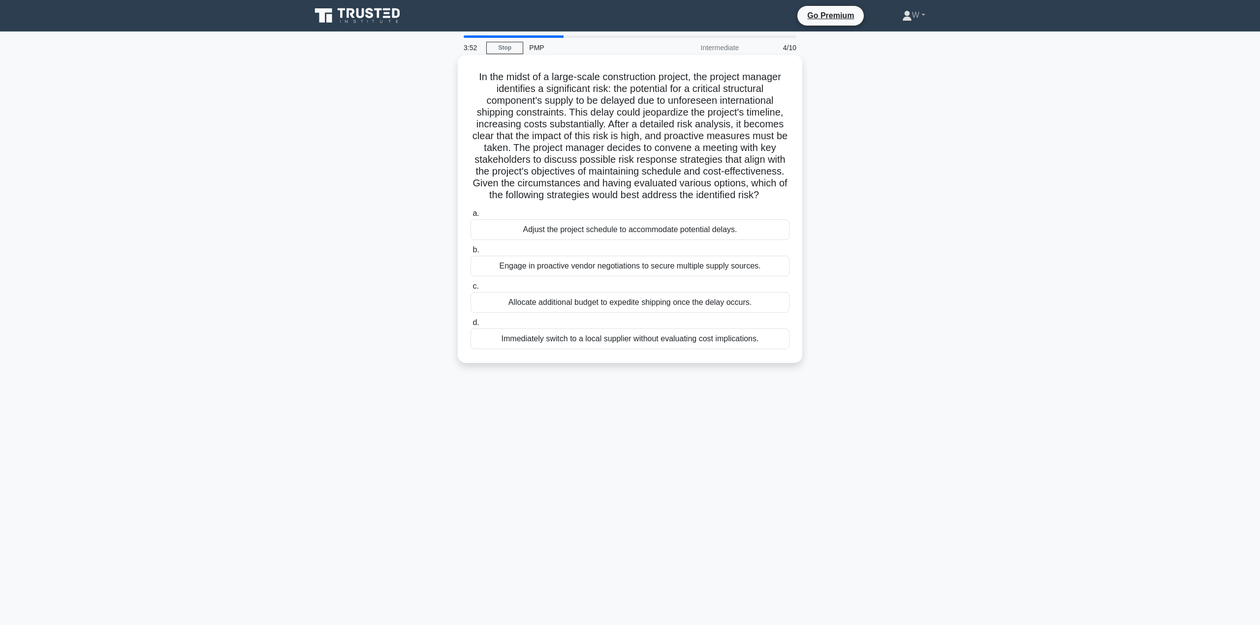
click at [664, 265] on div "Engage in proactive vendor negotiations to secure multiple supply sources." at bounding box center [629, 266] width 319 height 21
click at [470, 253] on input "b. Engage in proactive vendor negotiations to secure multiple supply sources." at bounding box center [470, 250] width 0 height 6
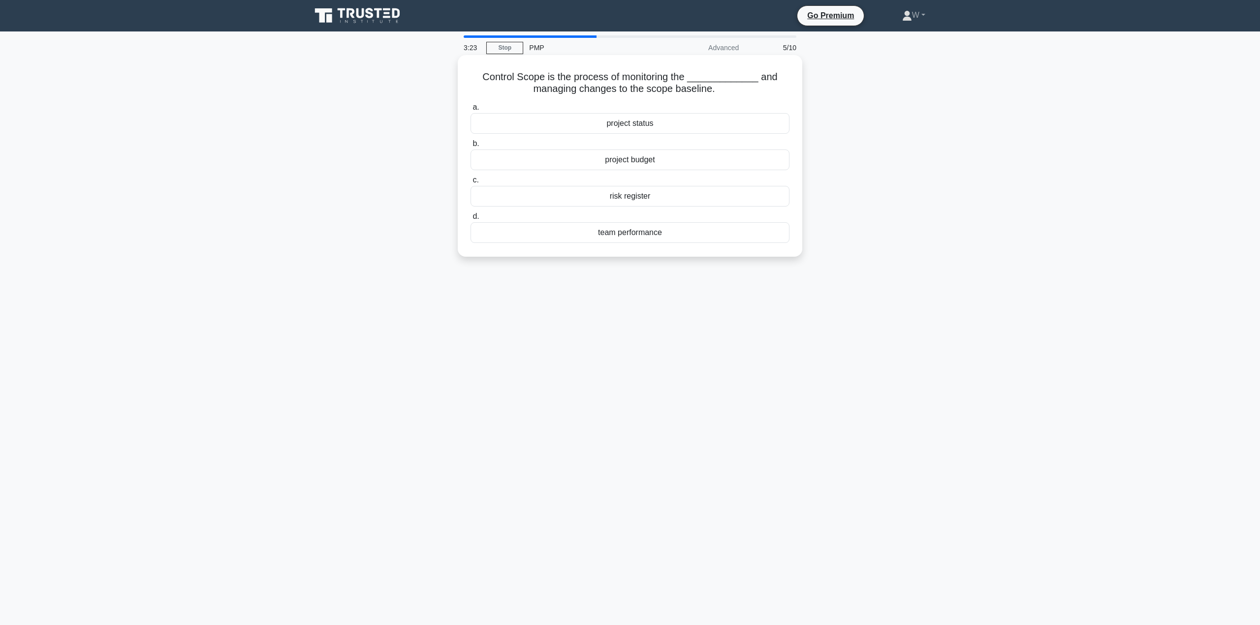
click at [684, 126] on div "project status" at bounding box center [629, 123] width 319 height 21
click at [470, 111] on input "a. project status" at bounding box center [470, 107] width 0 height 6
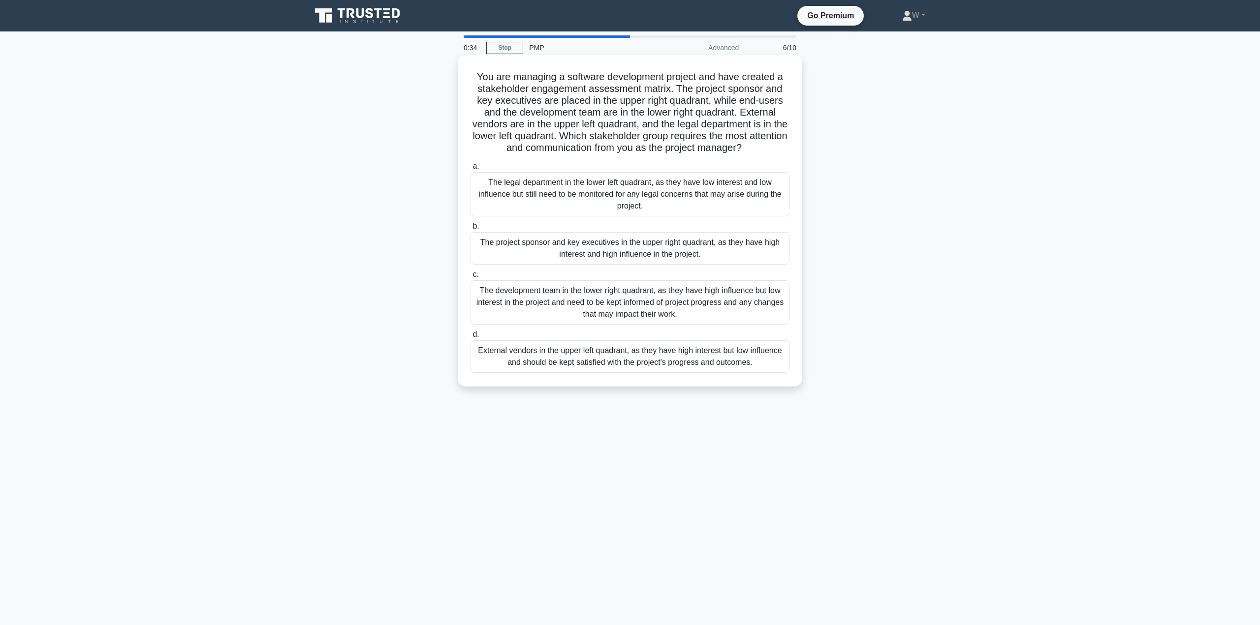
click at [611, 188] on div "The legal department in the lower left quadrant, as they have low interest and …" at bounding box center [629, 194] width 319 height 44
click at [470, 170] on input "a. The legal department in the lower left quadrant, as they have low interest a…" at bounding box center [470, 166] width 0 height 6
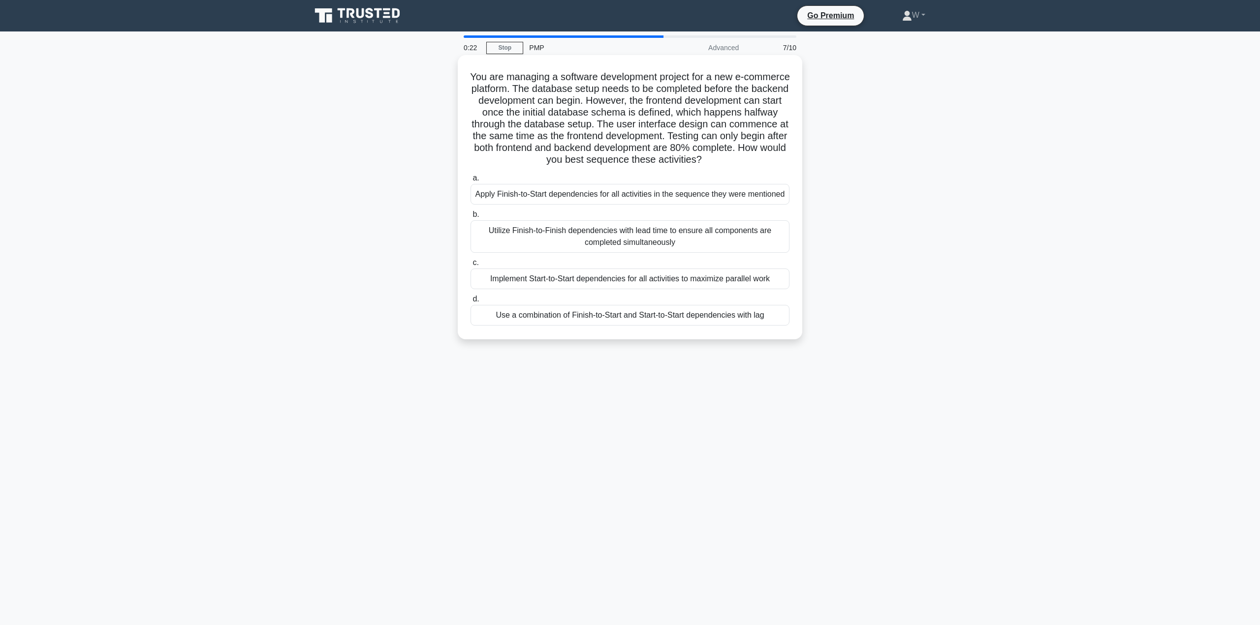
click at [699, 281] on div "Implement Start-to-Start dependencies for all activities to maximize parallel w…" at bounding box center [629, 279] width 319 height 21
click at [470, 266] on input "c. Implement Start-to-Start dependencies for all activities to maximize paralle…" at bounding box center [470, 263] width 0 height 6
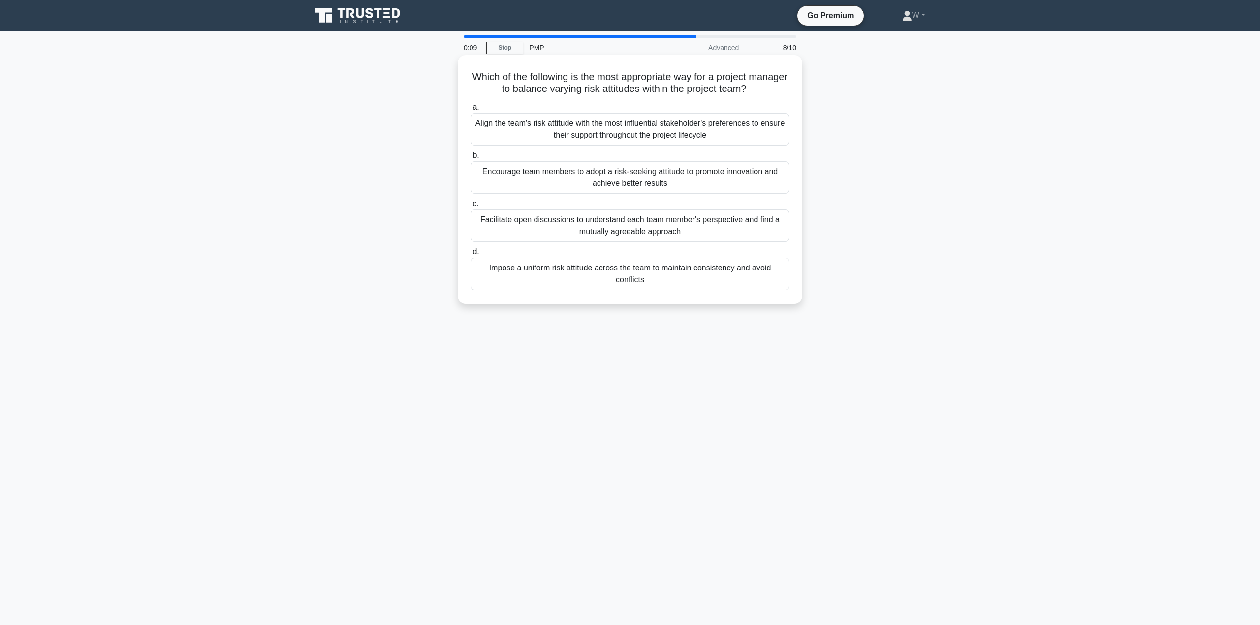
click at [689, 226] on div "Facilitate open discussions to understand each team member's perspective and fi…" at bounding box center [629, 226] width 319 height 32
click at [470, 207] on input "c. Facilitate open discussions to understand each team member's perspective and…" at bounding box center [470, 204] width 0 height 6
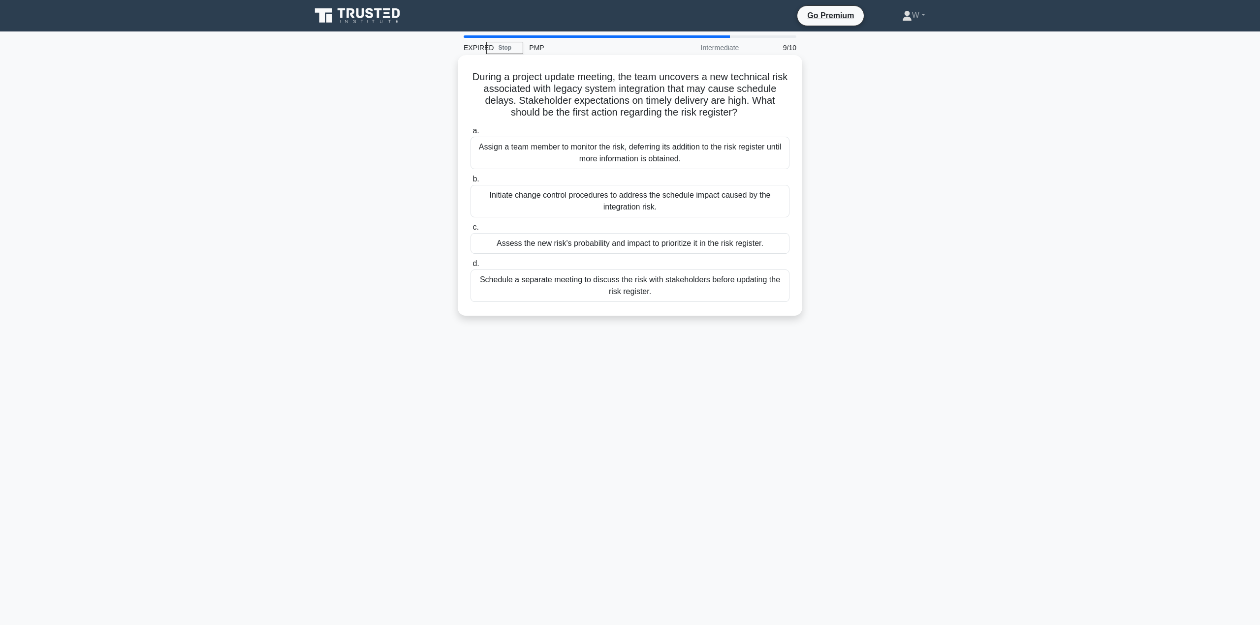
click at [716, 246] on div "Assess the new risk's probability and impact to prioritize it in the risk regis…" at bounding box center [629, 243] width 319 height 21
click at [470, 231] on input "c. Assess the new risk's probability and impact to prioritize it in the risk re…" at bounding box center [470, 227] width 0 height 6
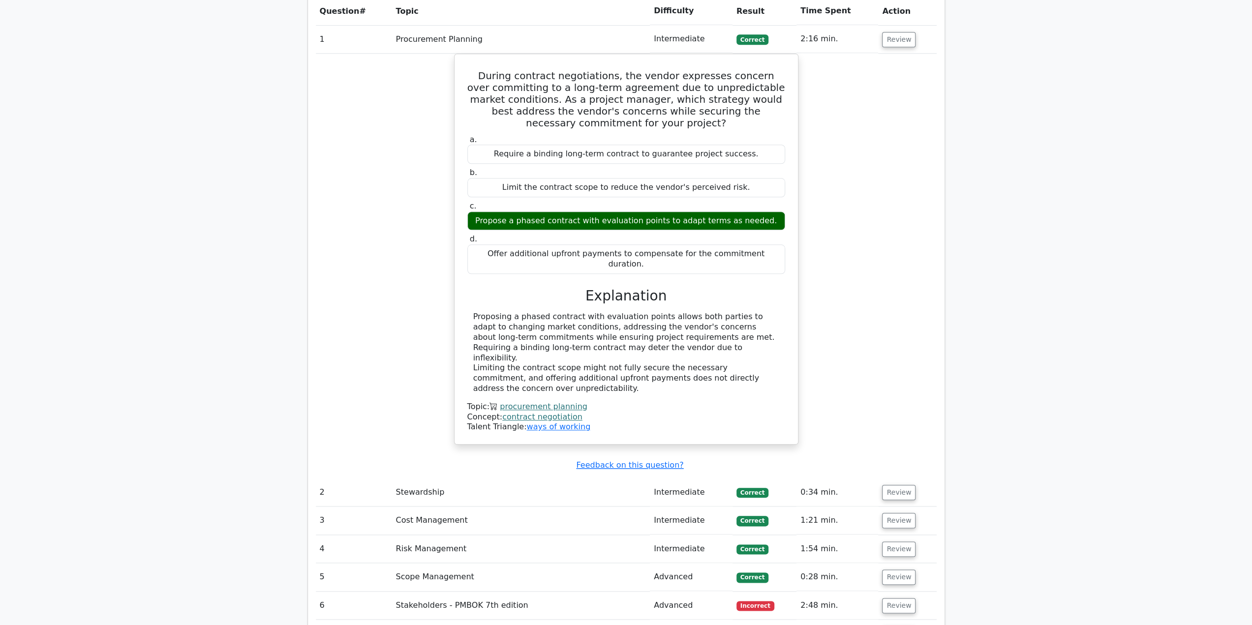
scroll to position [886, 0]
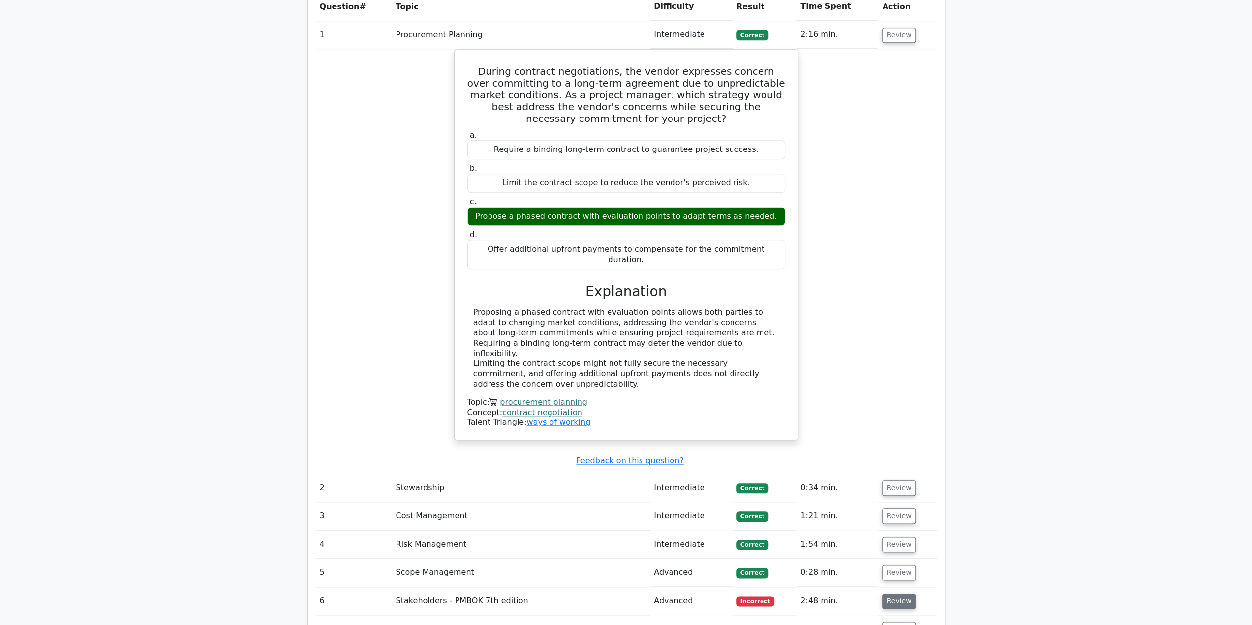
click at [903, 594] on button "Review" at bounding box center [898, 601] width 33 height 15
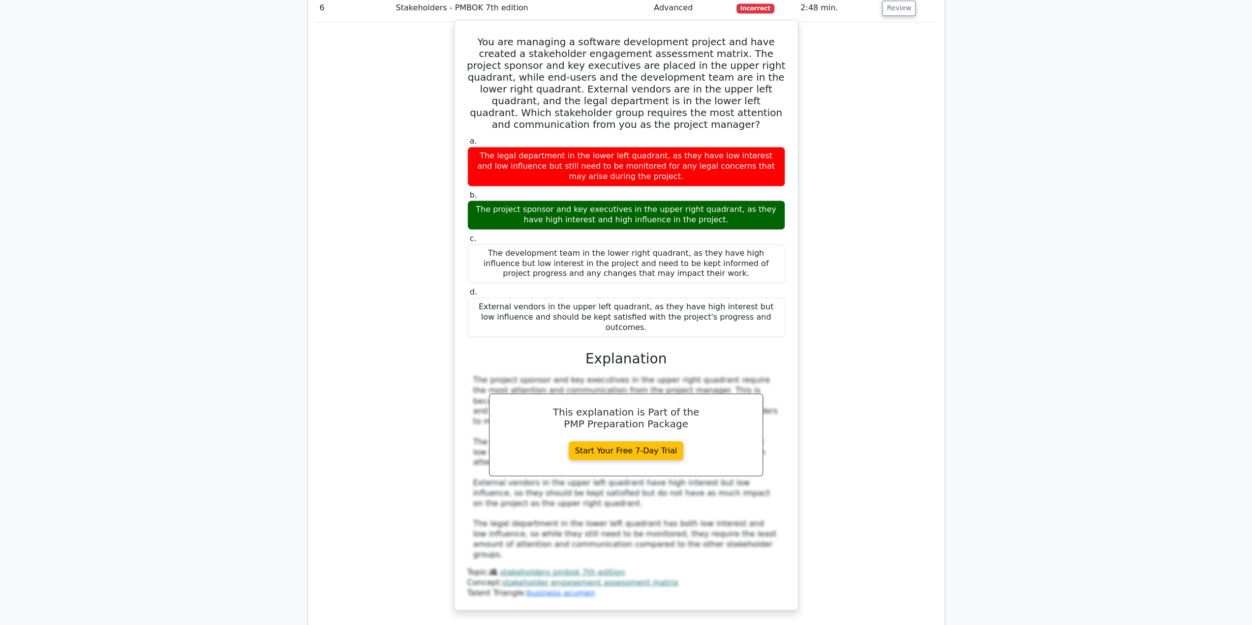
scroll to position [1575, 0]
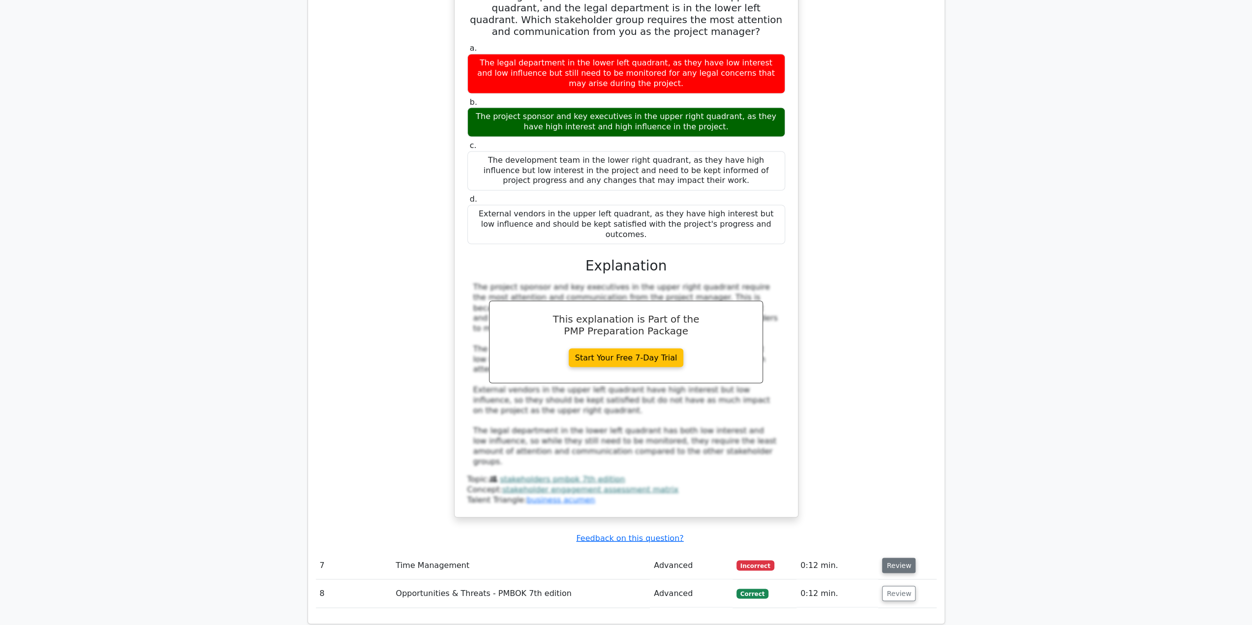
click at [899, 558] on button "Review" at bounding box center [898, 565] width 33 height 15
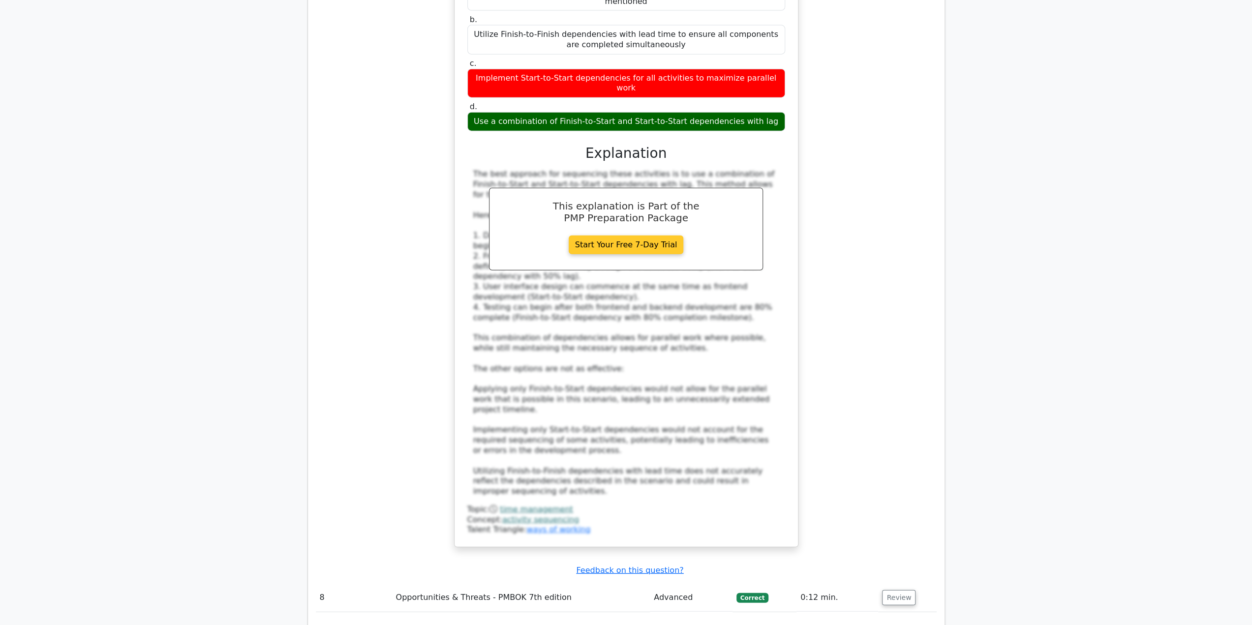
scroll to position [2375, 0]
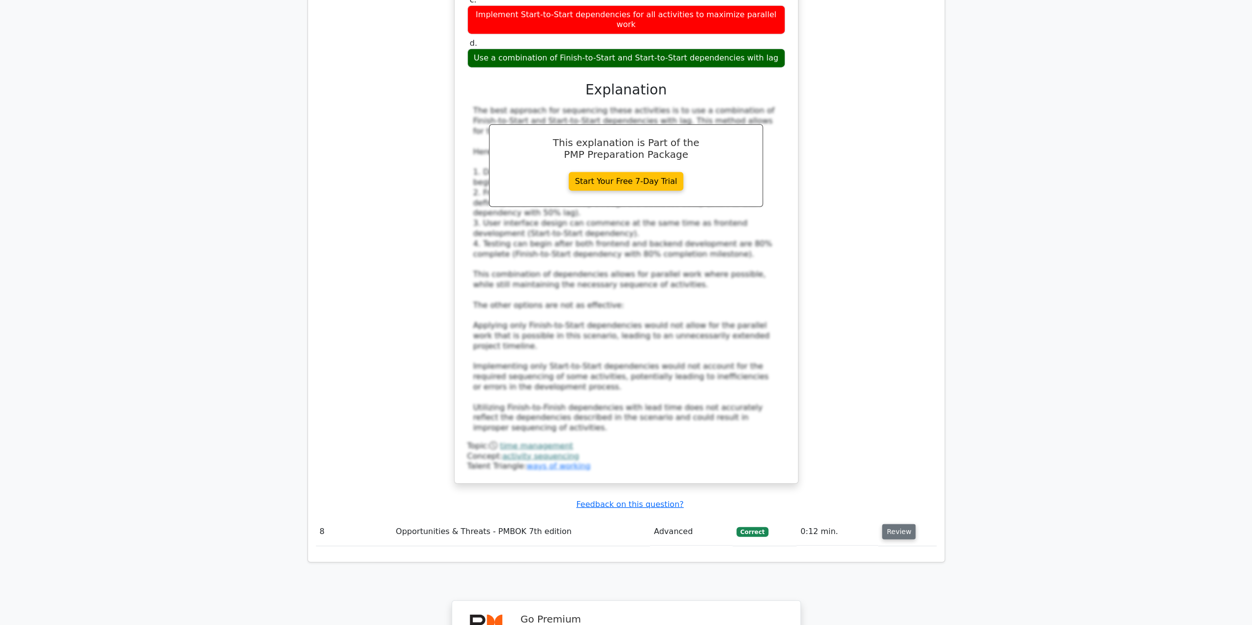
click at [887, 525] on button "Review" at bounding box center [898, 532] width 33 height 15
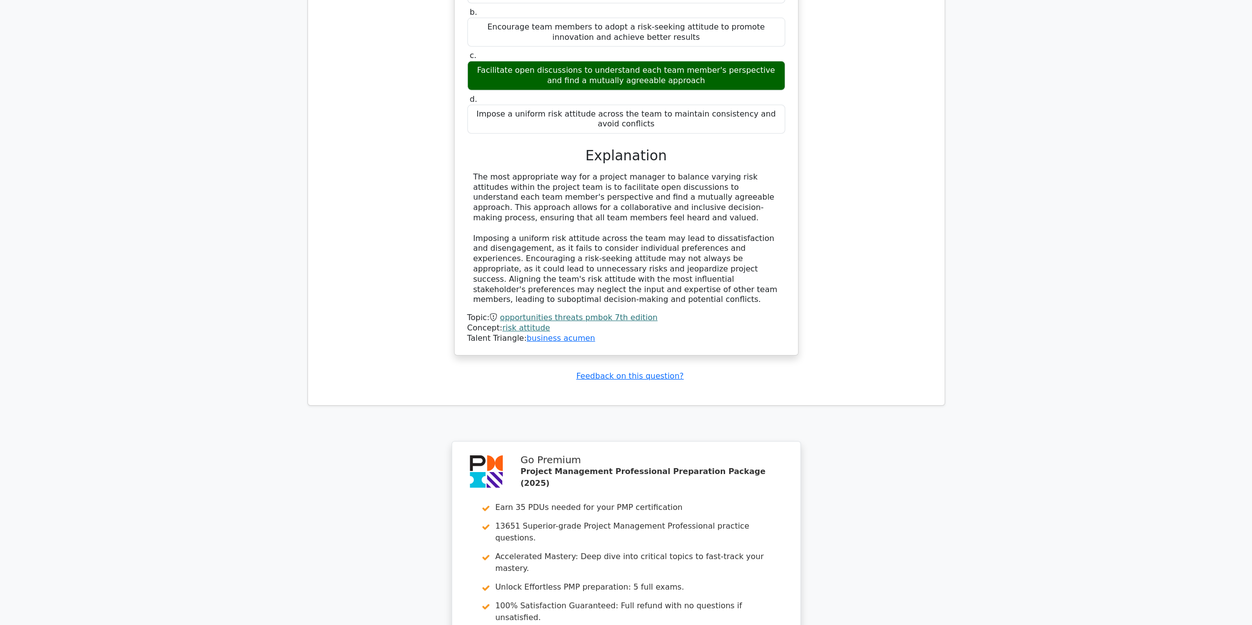
scroll to position [3081, 0]
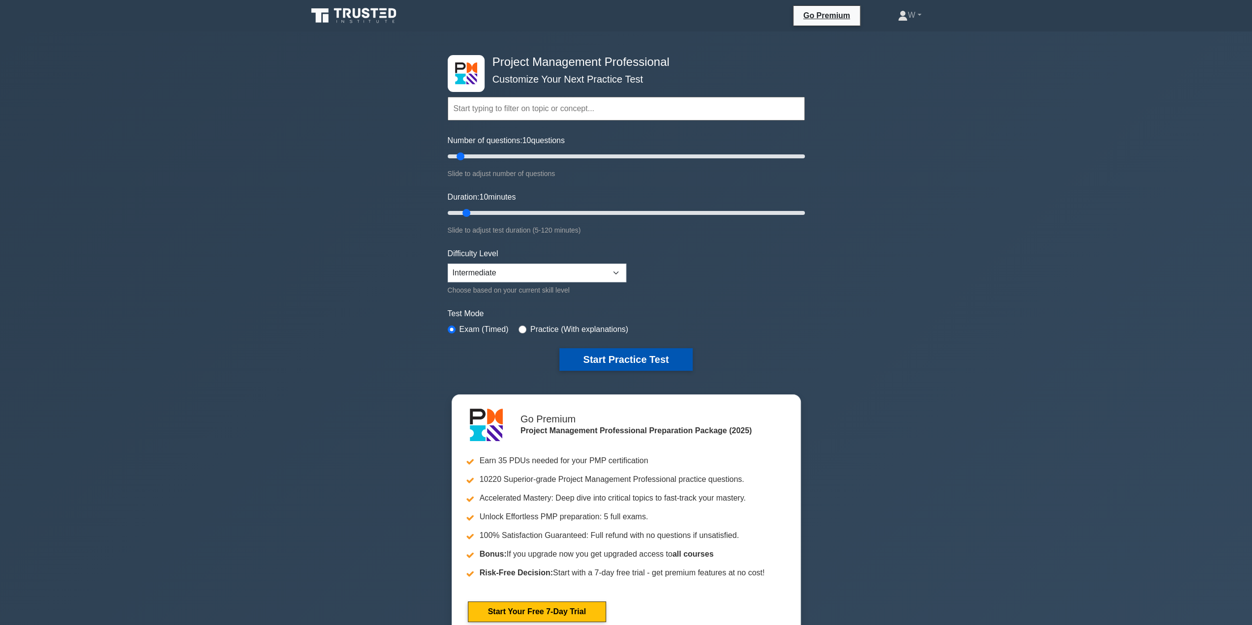
click at [632, 359] on button "Start Practice Test" at bounding box center [625, 359] width 133 height 23
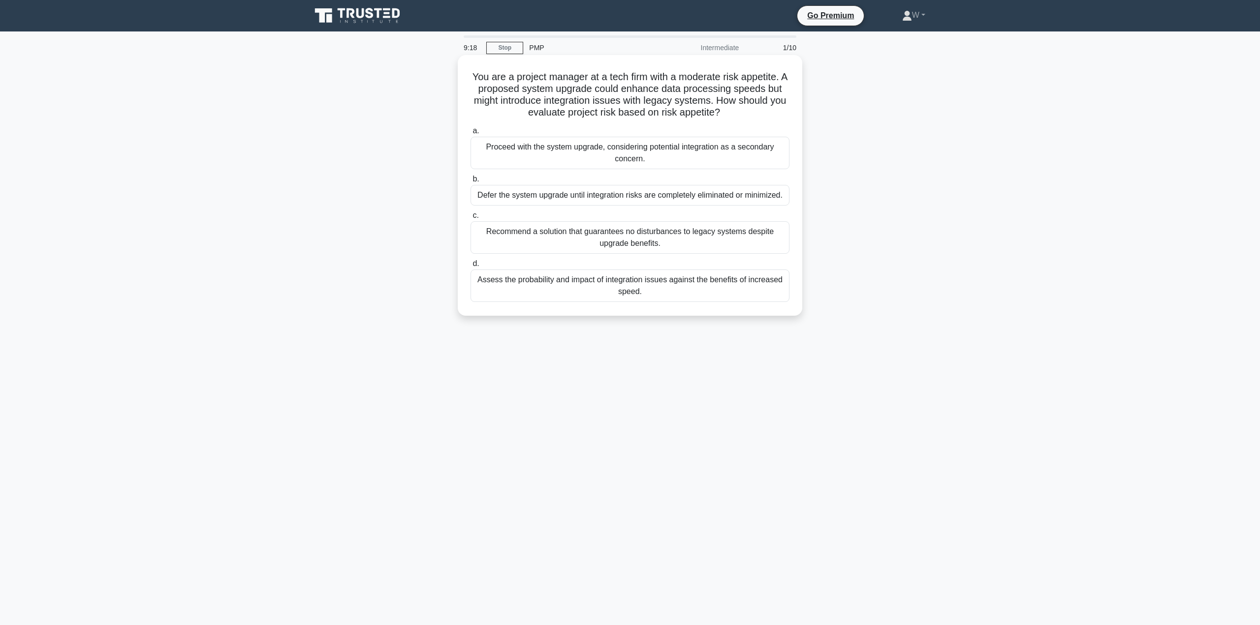
click at [713, 288] on div "Assess the probability and impact of integration issues against the benefits of…" at bounding box center [629, 286] width 319 height 32
click at [470, 267] on input "d. Assess the probability and impact of integration issues against the benefits…" at bounding box center [470, 264] width 0 height 6
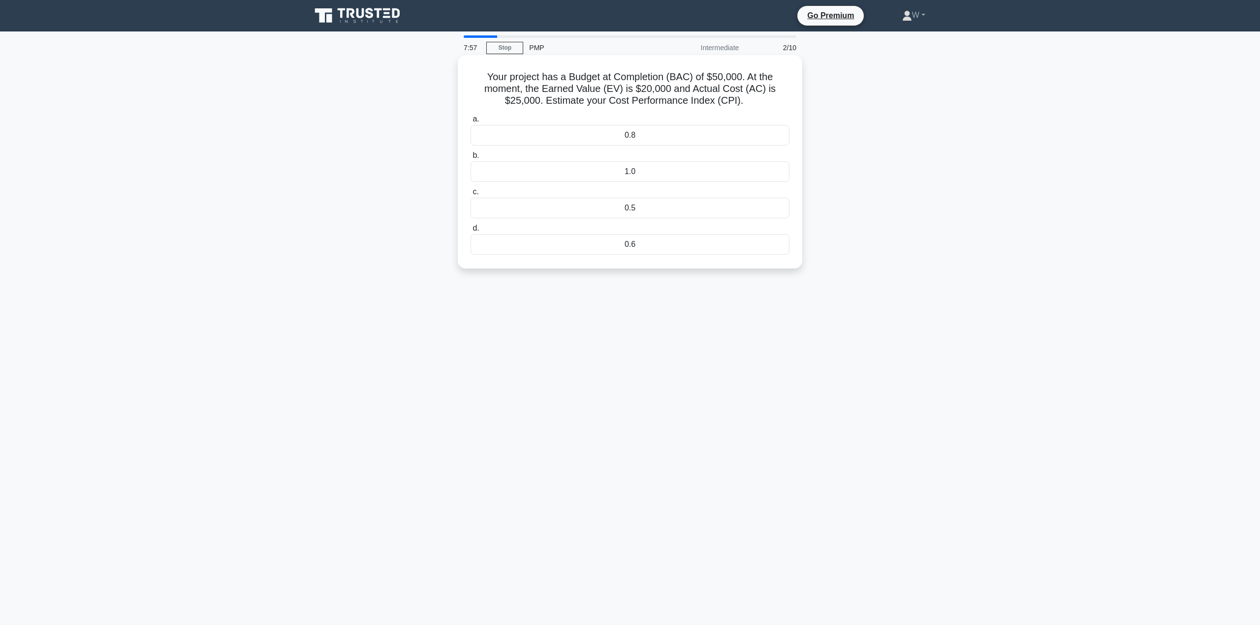
click at [651, 135] on div "0.8" at bounding box center [629, 135] width 319 height 21
click at [470, 123] on input "a. 0.8" at bounding box center [470, 119] width 0 height 6
click at [641, 199] on div "Define Scope" at bounding box center [629, 196] width 319 height 21
click at [470, 184] on input "c. Define Scope" at bounding box center [470, 180] width 0 height 6
click at [630, 243] on div "Resource Leveling" at bounding box center [629, 244] width 319 height 21
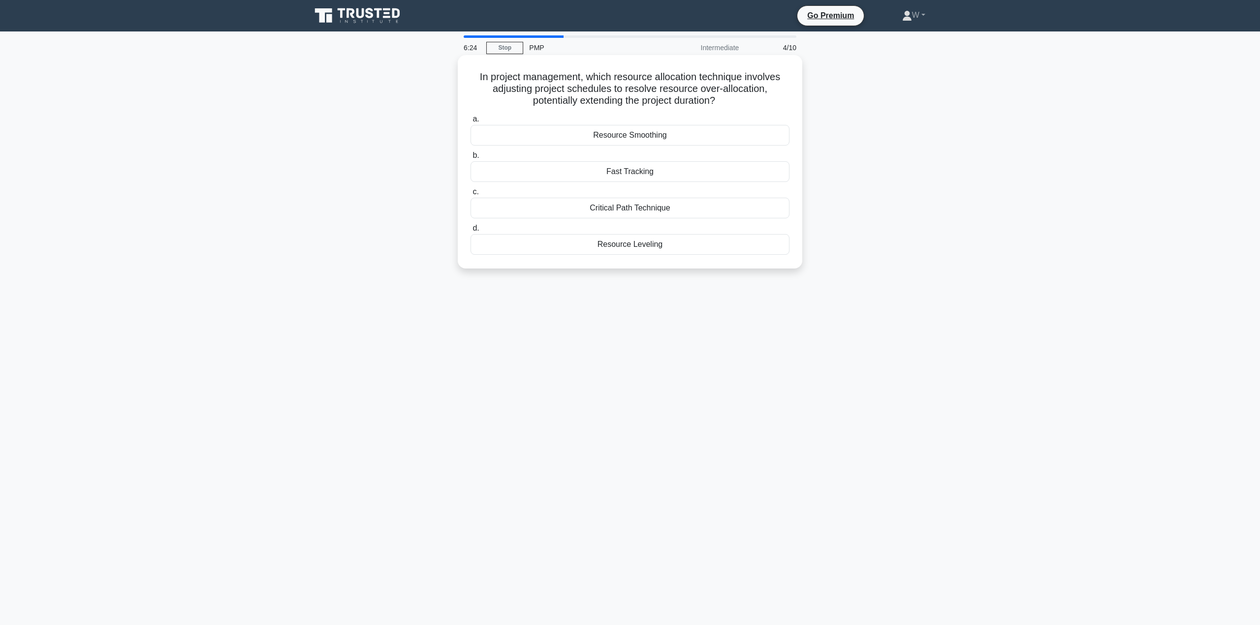
click at [470, 232] on input "d. Resource Leveling" at bounding box center [470, 228] width 0 height 6
click at [701, 247] on div "Increased costs and increased risk." at bounding box center [629, 244] width 319 height 21
click at [470, 232] on input "d. Increased costs and increased risk." at bounding box center [470, 228] width 0 height 6
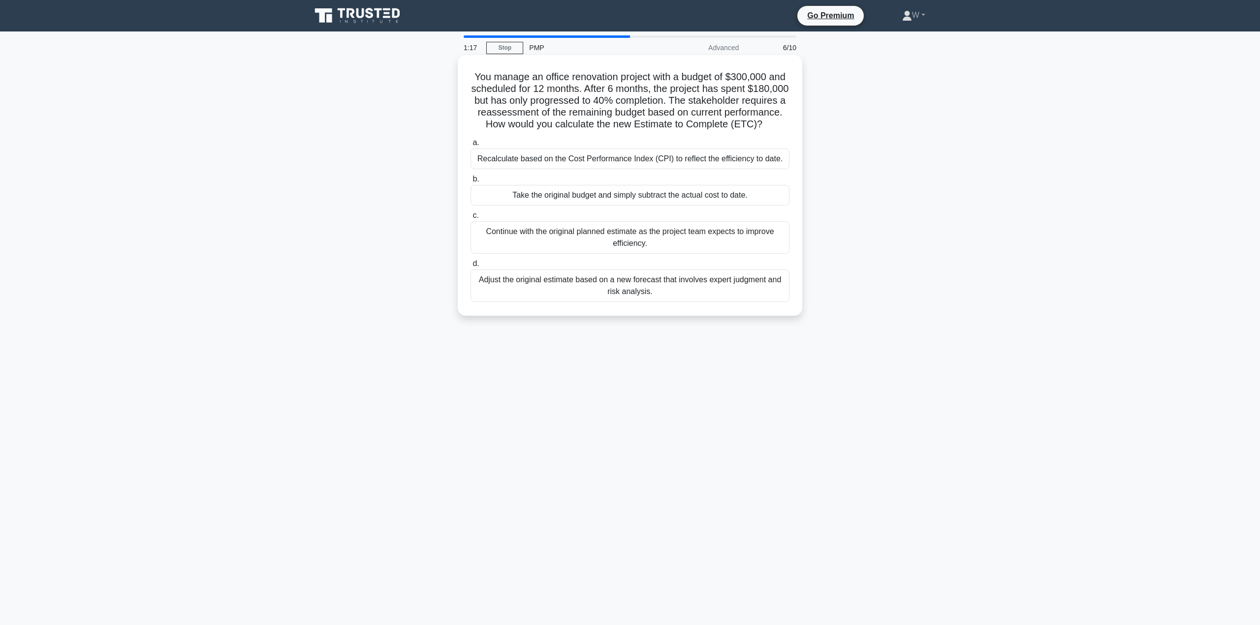
click at [719, 206] on div "Take the original budget and simply subtract the actual cost to date." at bounding box center [629, 195] width 319 height 21
click at [470, 183] on input "b. Take the original budget and simply subtract the actual cost to date." at bounding box center [470, 179] width 0 height 6
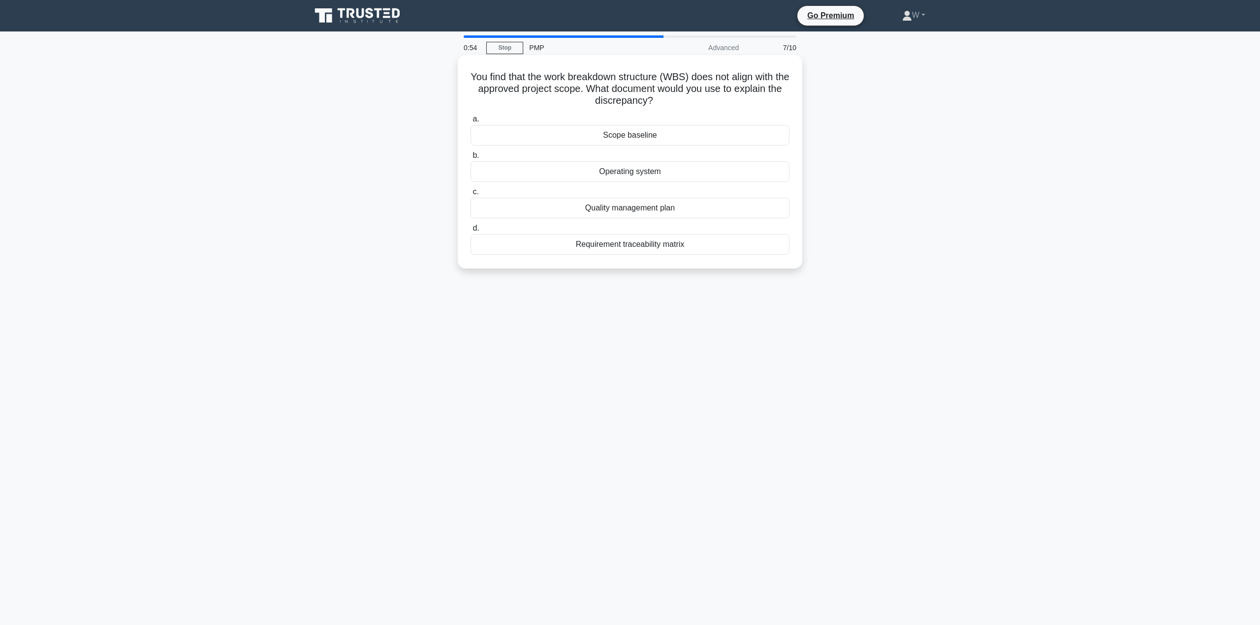
click at [647, 135] on div "Scope baseline" at bounding box center [629, 135] width 319 height 21
click at [470, 123] on input "a. Scope baseline" at bounding box center [470, 119] width 0 height 6
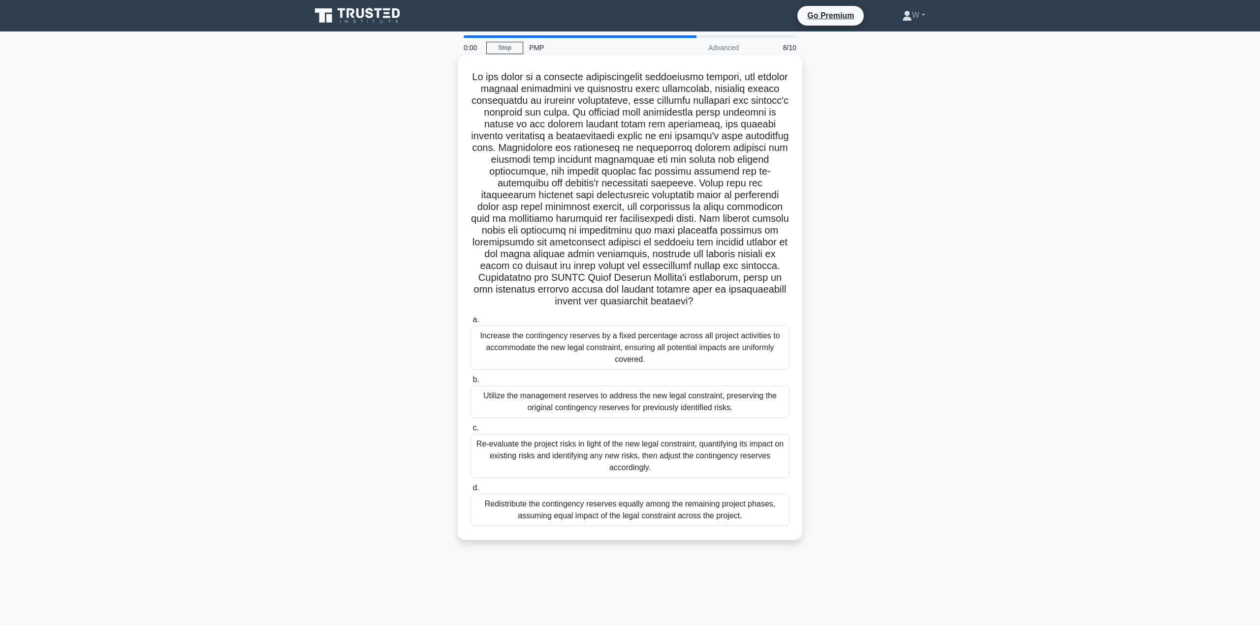
click at [692, 516] on div "Redistribute the contingency reserves equally among the remaining project phase…" at bounding box center [629, 510] width 319 height 32
click at [470, 492] on input "d. Redistribute the contingency reserves equally among the remaining project ph…" at bounding box center [470, 488] width 0 height 6
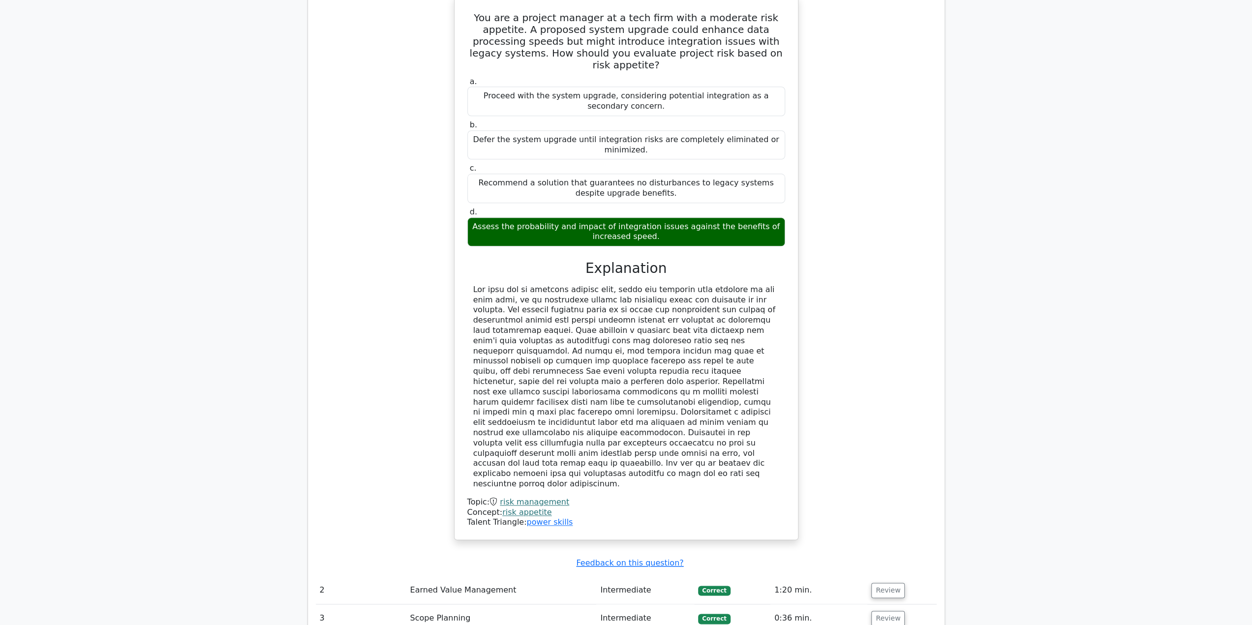
scroll to position [1033, 0]
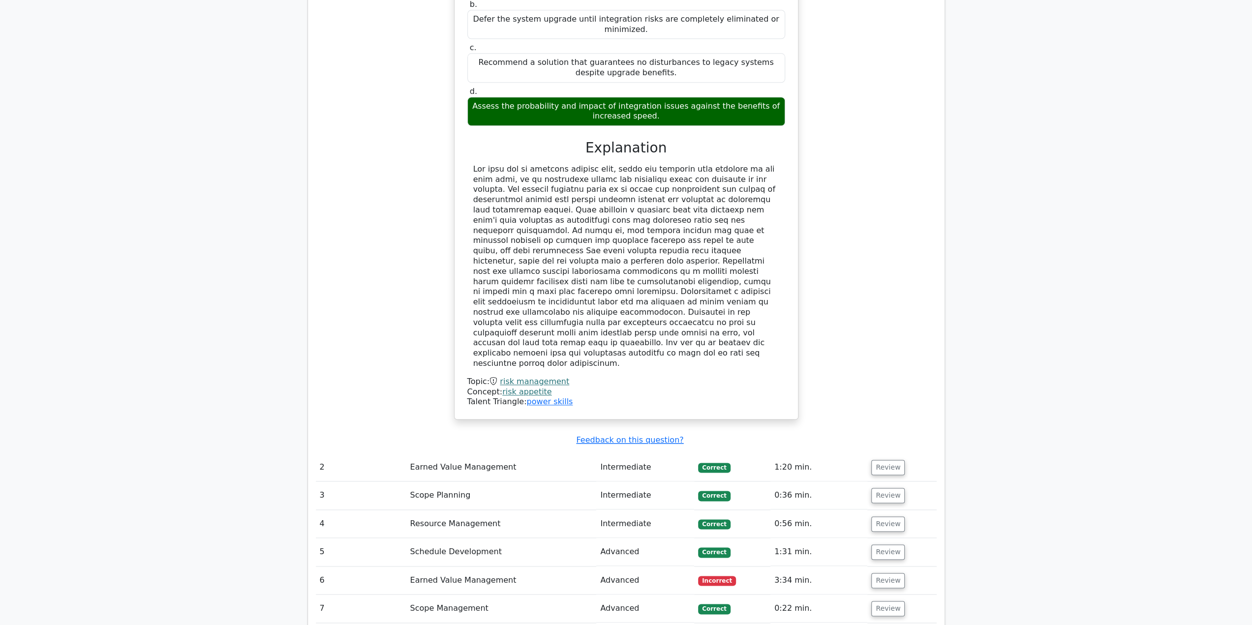
click at [876, 567] on td "Review" at bounding box center [902, 581] width 69 height 28
click at [877, 573] on button "Review" at bounding box center [887, 580] width 33 height 15
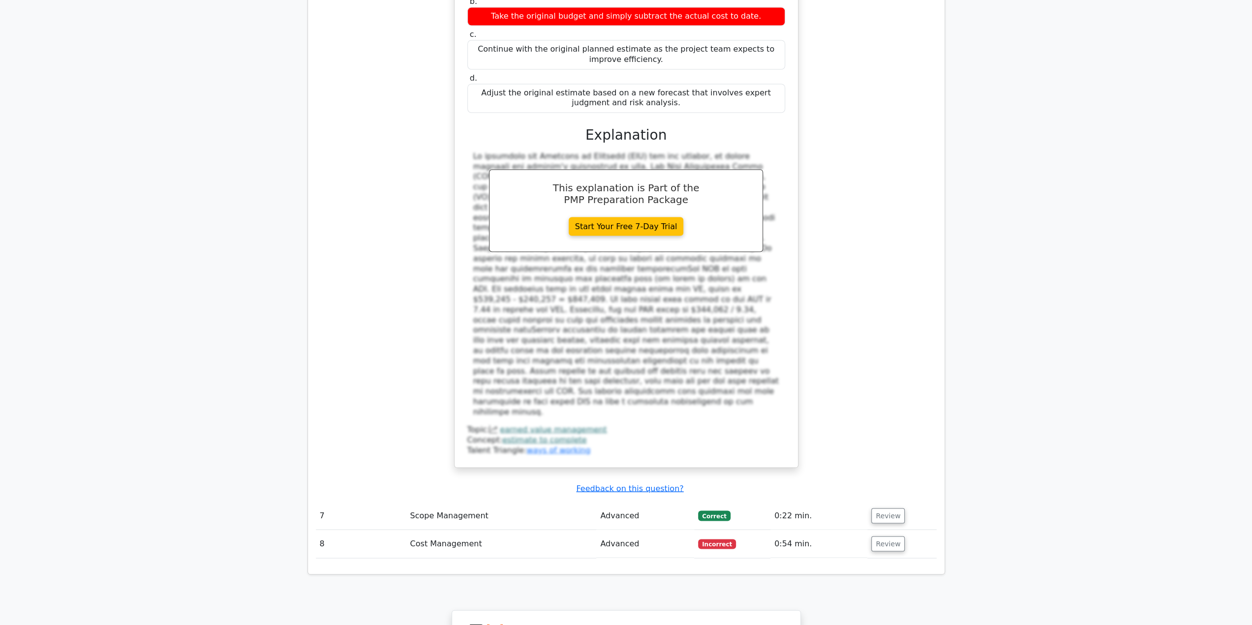
scroll to position [1772, 0]
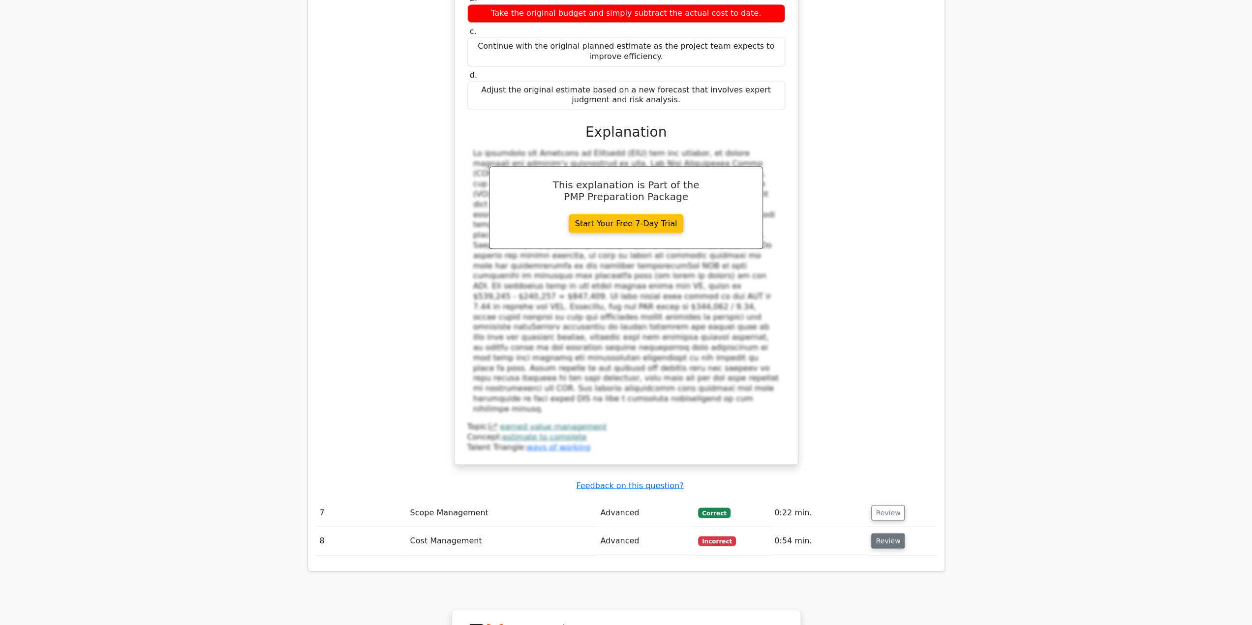
click at [873, 533] on button "Review" at bounding box center [887, 540] width 33 height 15
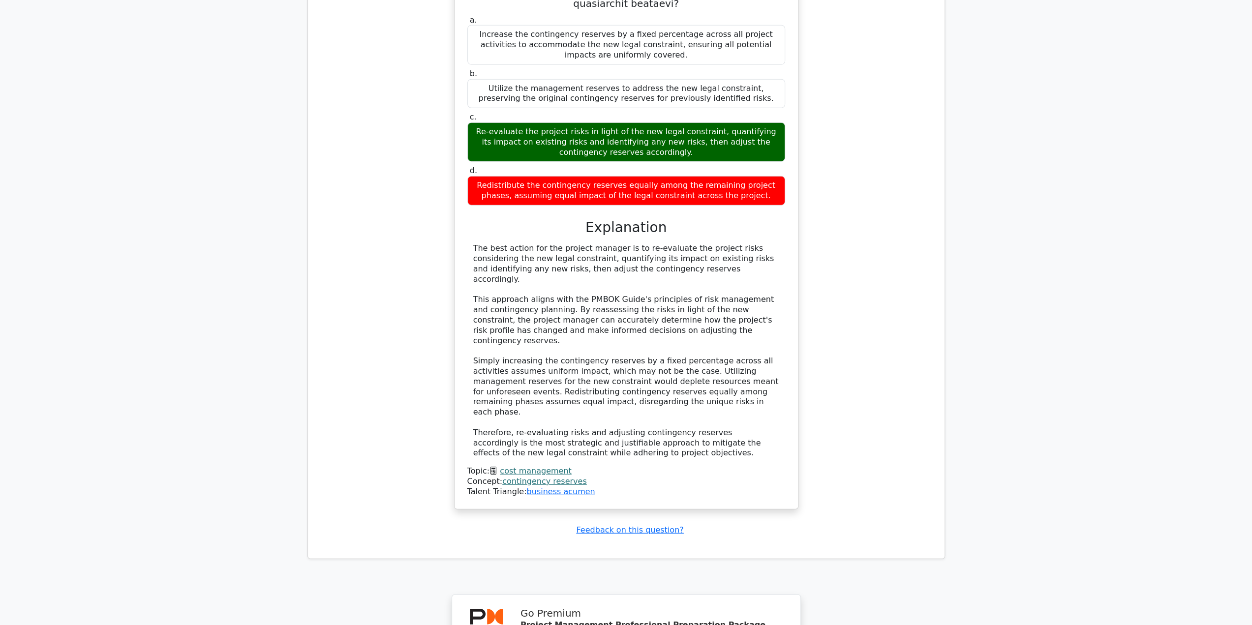
scroll to position [2794, 0]
